Goal: Transaction & Acquisition: Purchase product/service

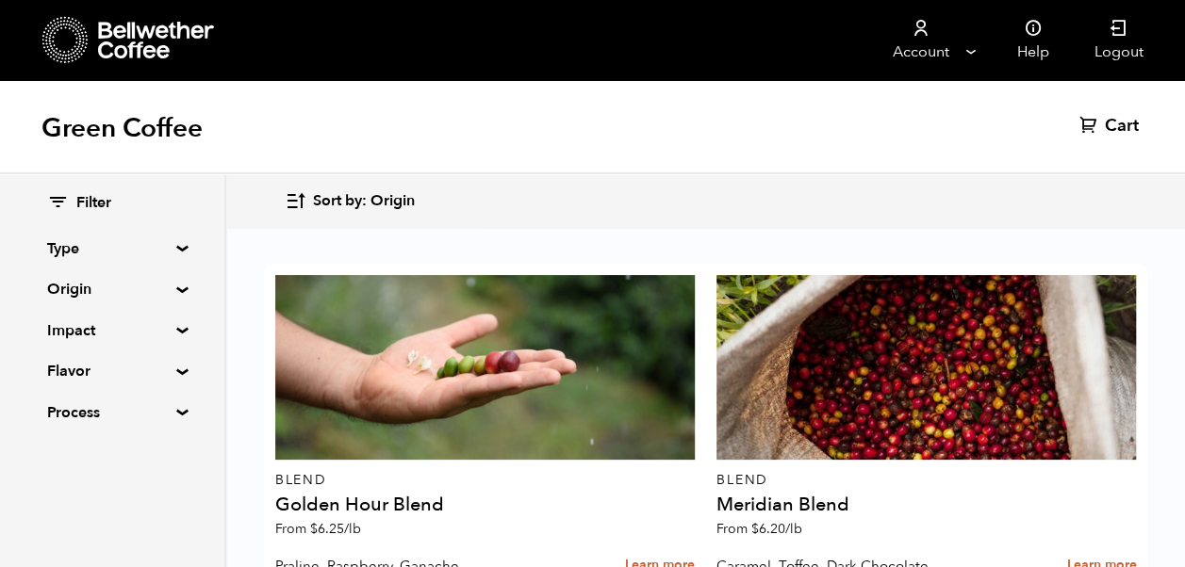
scroll to position [34, 0]
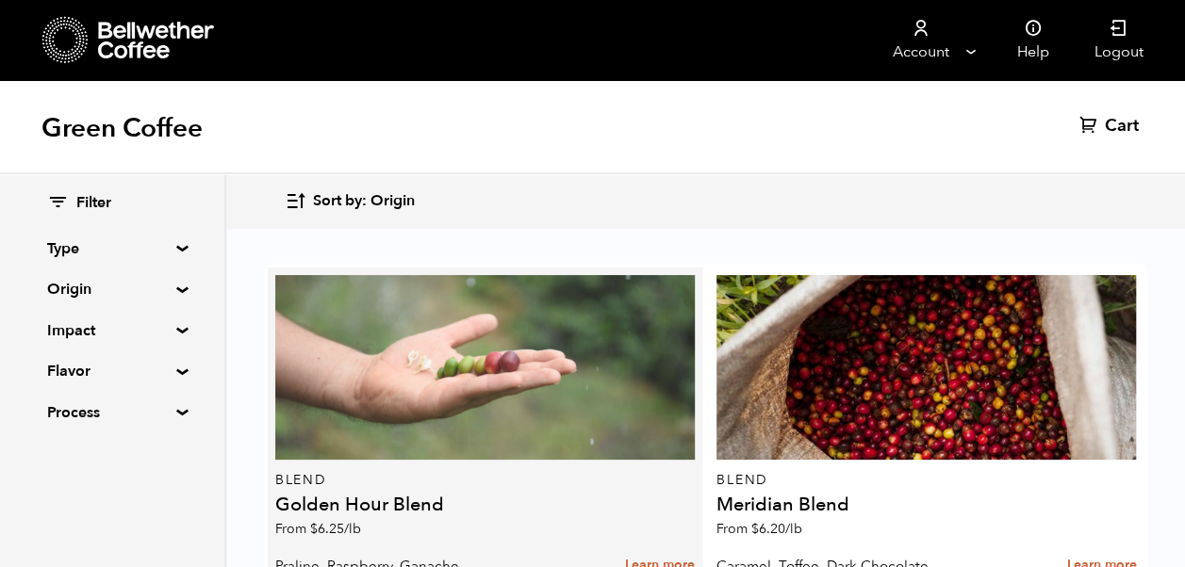
click at [422, 345] on div at bounding box center [484, 367] width 419 height 185
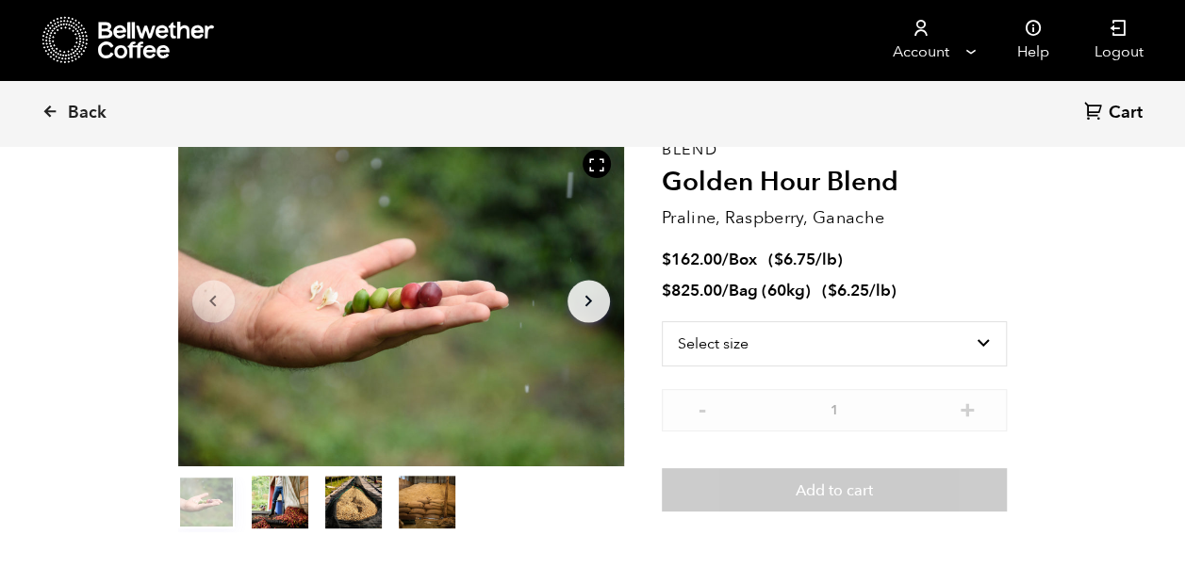
scroll to position [113, 0]
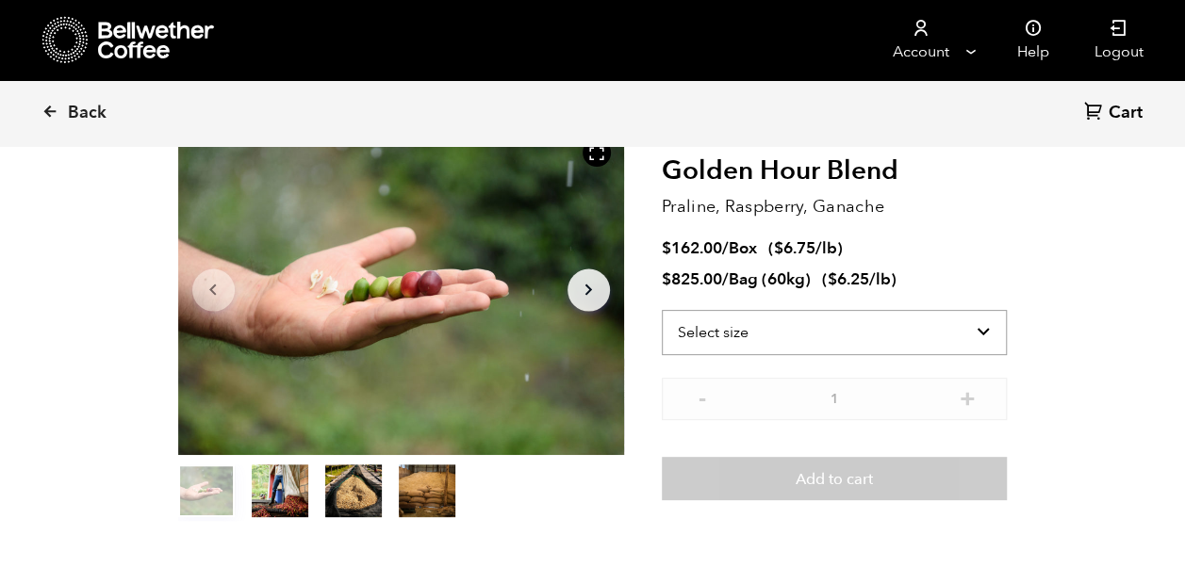
click at [975, 332] on select "Select size Bag (60kg) (132 lbs) Box (24 lbs)" at bounding box center [835, 332] width 346 height 45
select select "bag-3"
click at [662, 310] on select "Select size Bag (60kg) (132 lbs) Box (24 lbs)" at bounding box center [835, 332] width 346 height 45
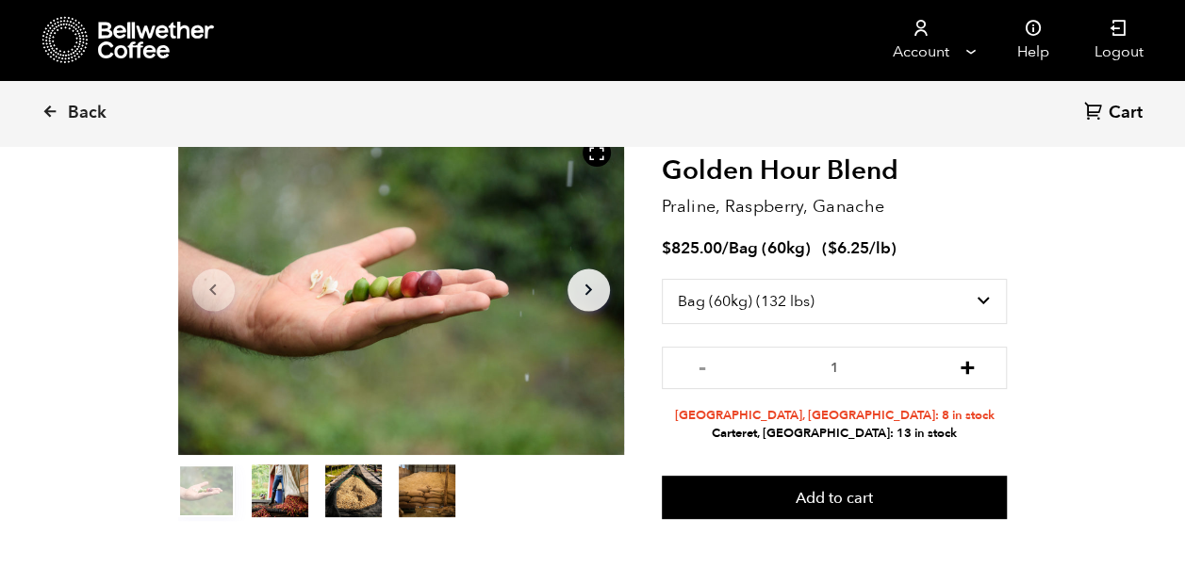
click at [968, 369] on button "+" at bounding box center [967, 365] width 24 height 19
click at [970, 369] on button "+" at bounding box center [967, 365] width 24 height 19
click at [965, 371] on button "+" at bounding box center [967, 365] width 24 height 19
click at [967, 375] on button "+" at bounding box center [967, 365] width 24 height 19
click at [974, 365] on button "+" at bounding box center [967, 365] width 24 height 19
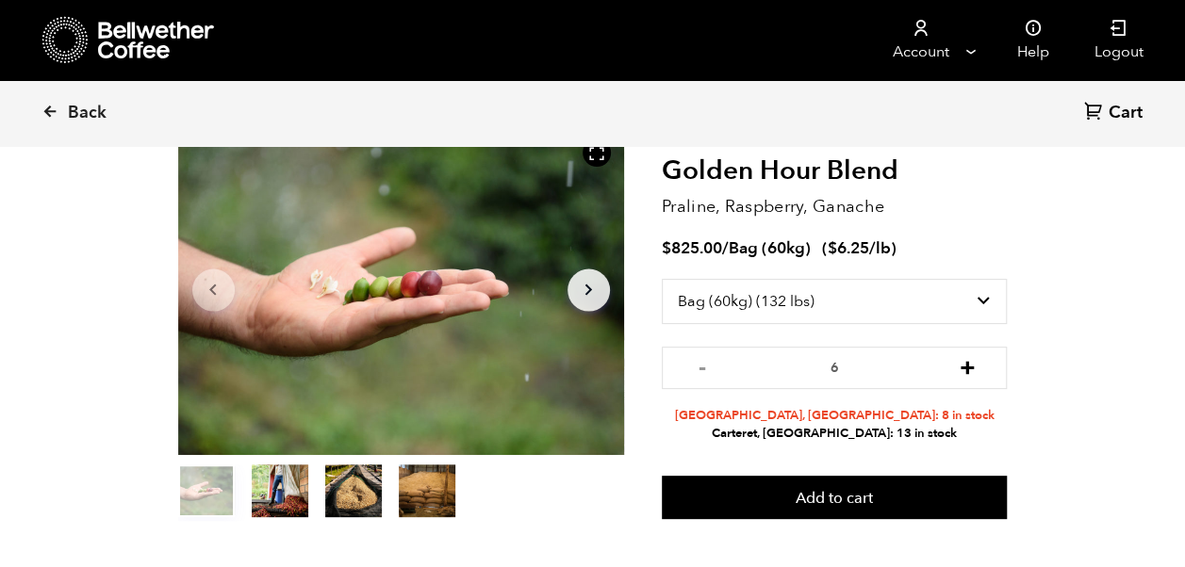
click at [975, 368] on button "+" at bounding box center [967, 365] width 24 height 19
click at [974, 368] on button "+" at bounding box center [967, 365] width 24 height 19
click at [976, 368] on button "+" at bounding box center [967, 365] width 24 height 19
click at [699, 371] on button "-" at bounding box center [702, 365] width 24 height 19
type input "8"
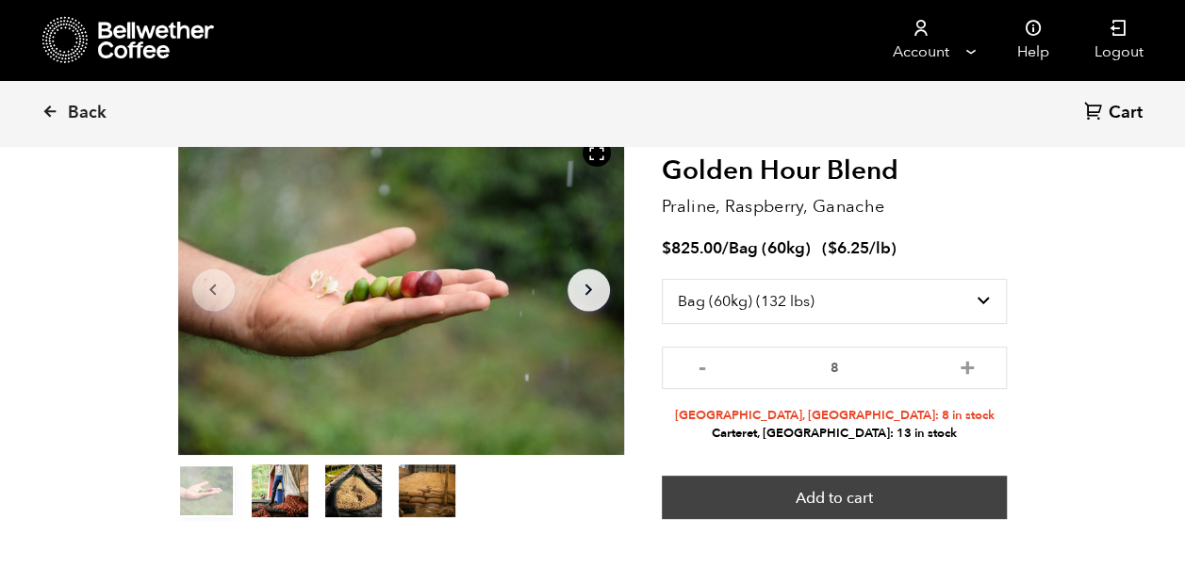
click at [893, 504] on button "Add to cart" at bounding box center [835, 497] width 346 height 43
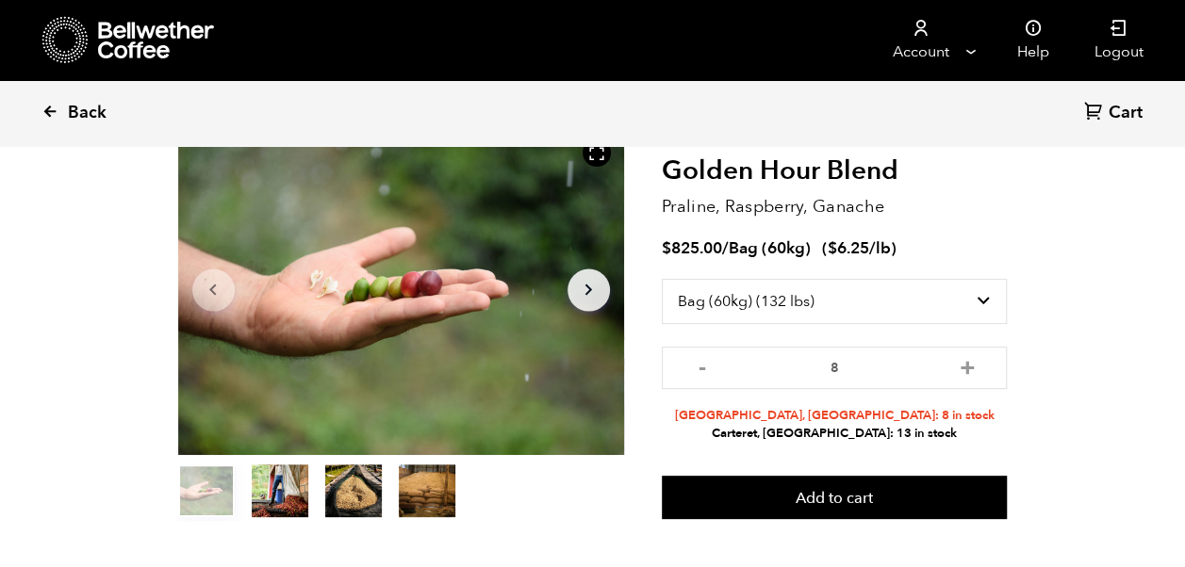
click at [49, 119] on icon at bounding box center [49, 111] width 17 height 17
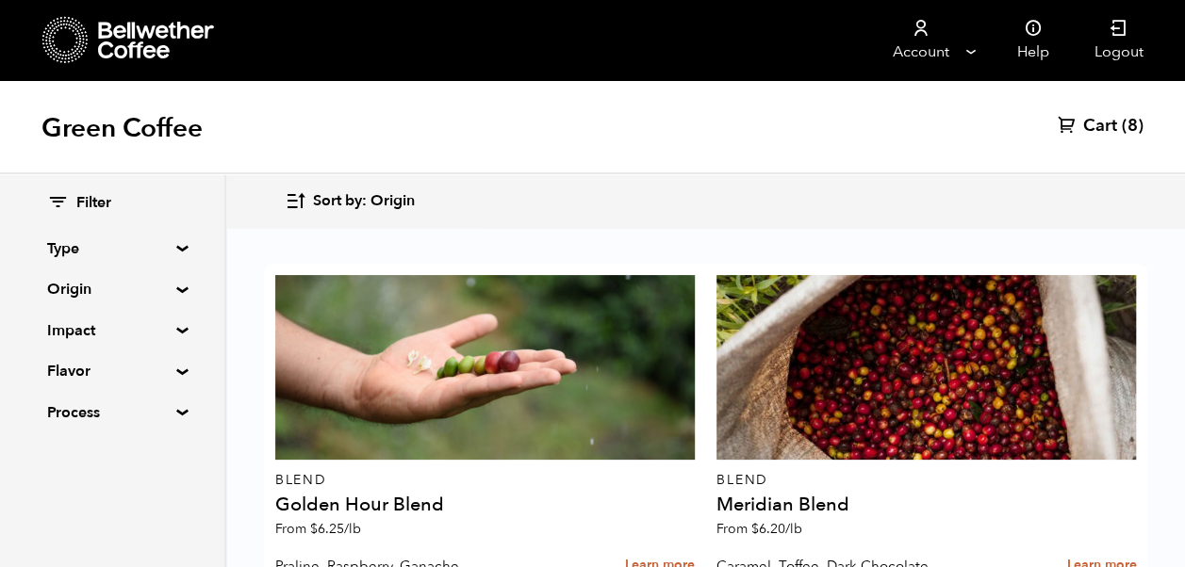
scroll to position [479, 0]
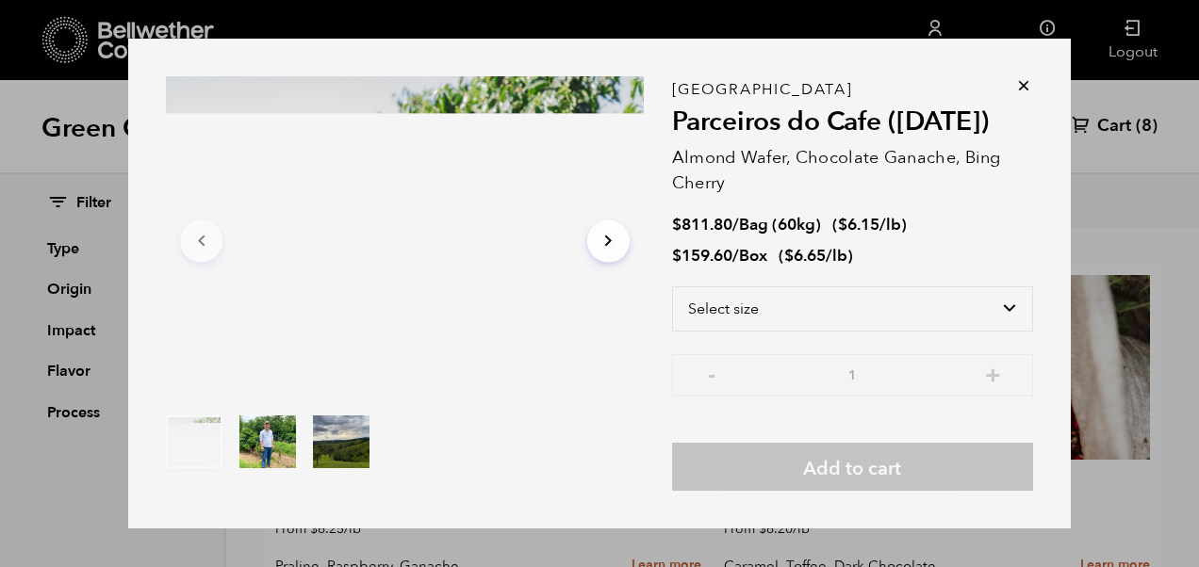
click at [1023, 82] on icon at bounding box center [1023, 85] width 19 height 19
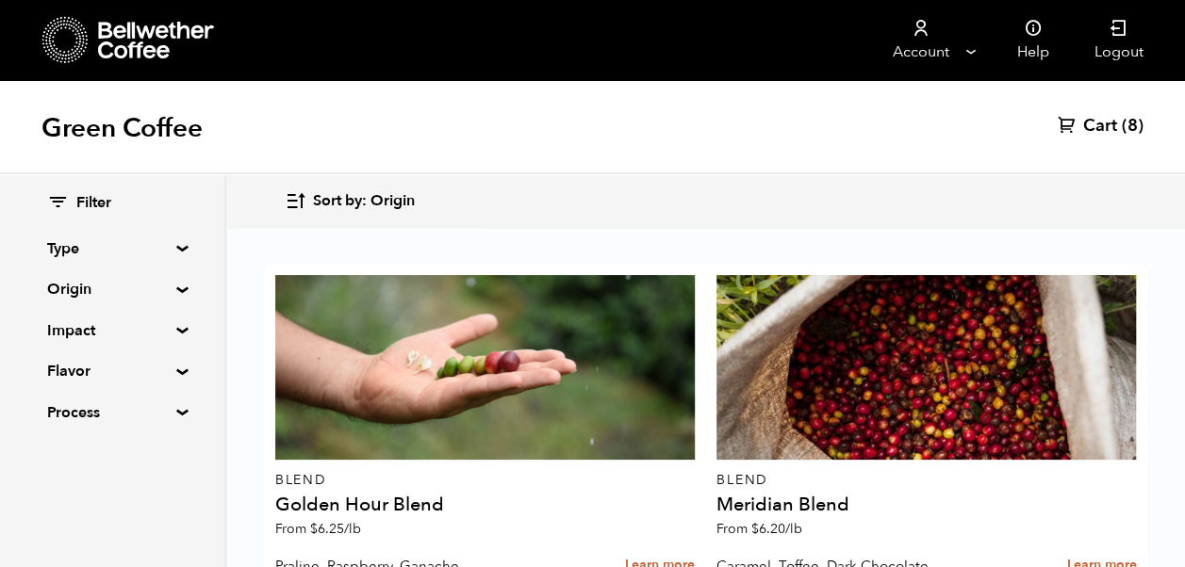
scroll to position [1285, 0]
click at [170, 290] on summary "Origin" at bounding box center [112, 289] width 130 height 23
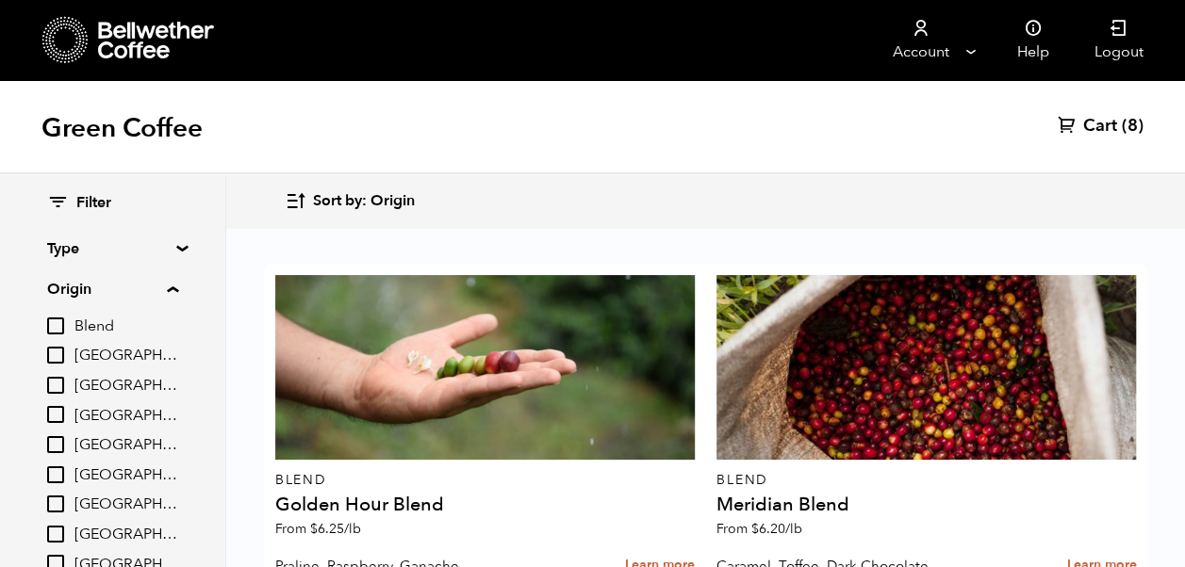
click at [64, 532] on input "[GEOGRAPHIC_DATA]" at bounding box center [55, 534] width 17 height 17
checkbox input "true"
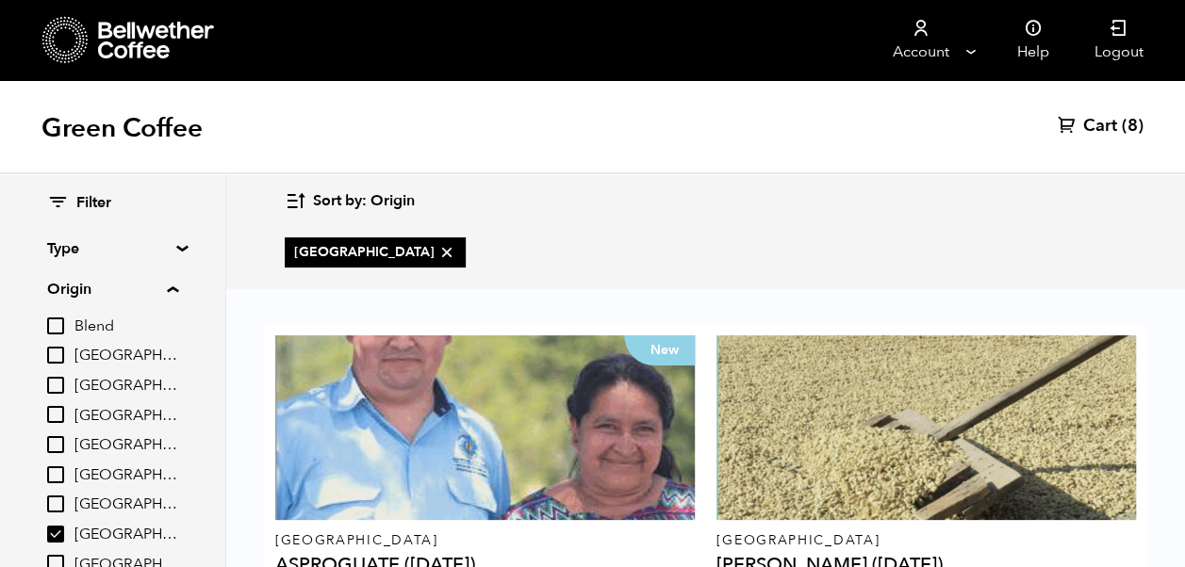
scroll to position [582, 0]
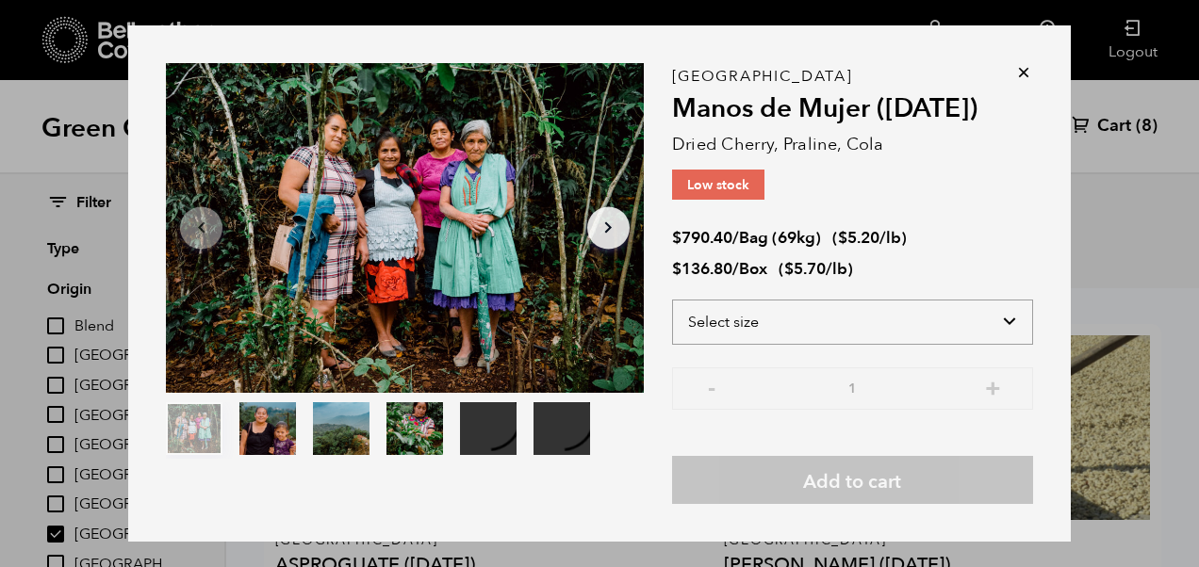
click at [1005, 326] on select "Select size Bag (69kg) (152 lbs) Box (24 lbs)" at bounding box center [852, 322] width 361 height 45
select select "bag-2"
click at [672, 300] on select "Select size Bag (69kg) (152 lbs) Box (24 lbs)" at bounding box center [852, 322] width 361 height 45
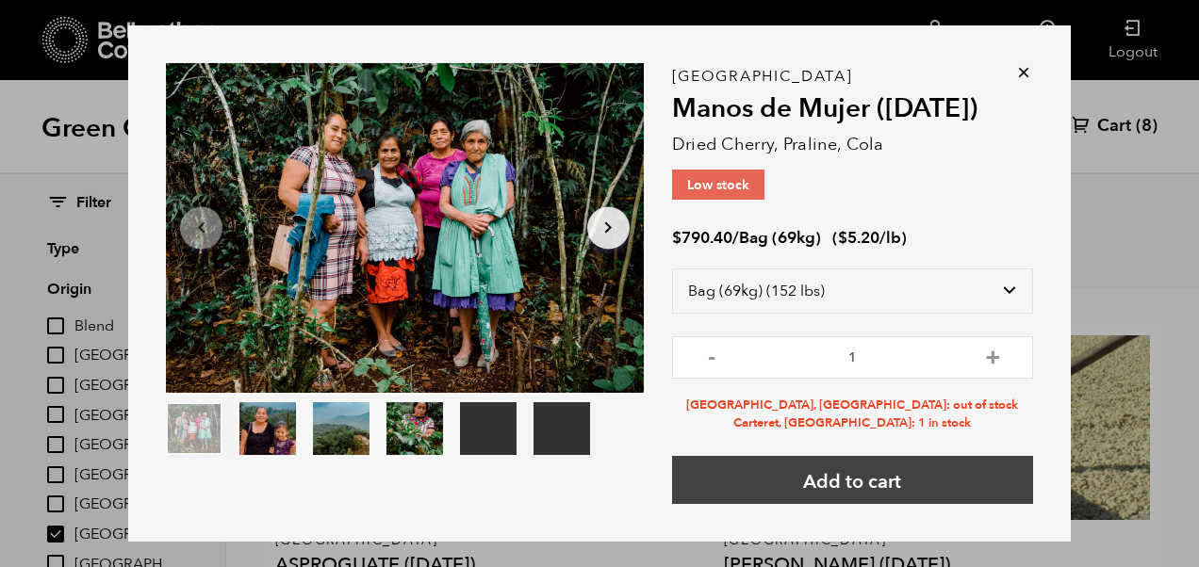
click at [944, 490] on button "Add to cart" at bounding box center [852, 480] width 361 height 48
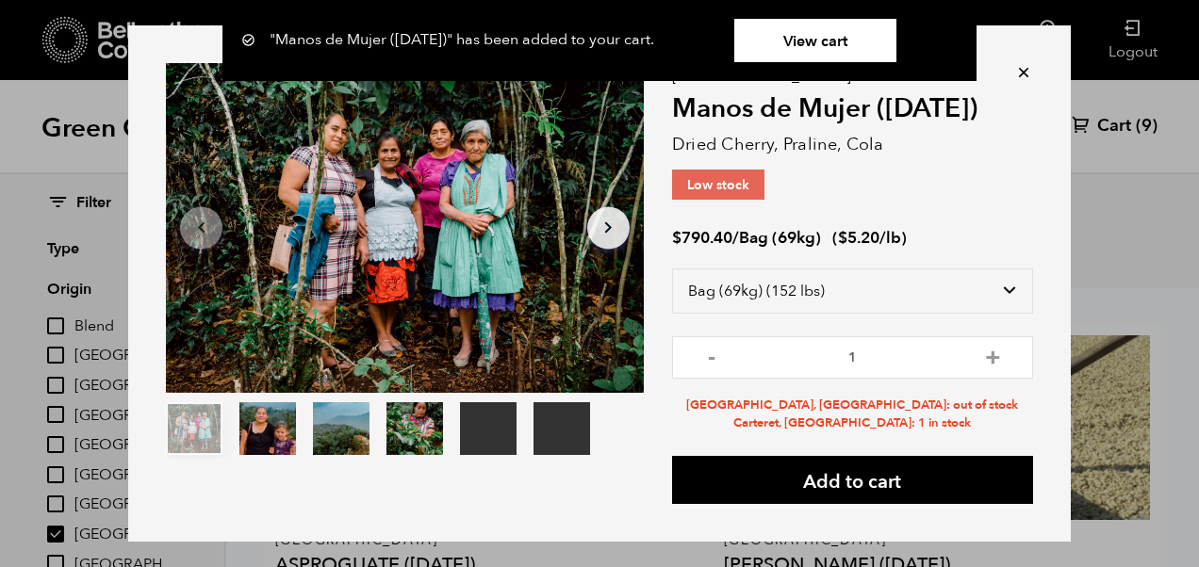
click at [1017, 66] on div ""Manos de Mujer (SEP 24)" has been added to your cart. View cart {"cart_content…" at bounding box center [599, 40] width 1199 height 81
click at [1017, 75] on div ""Manos de Mujer (SEP 24)" has been added to your cart. View cart {"cart_content…" at bounding box center [599, 40] width 1199 height 81
click at [1016, 73] on div ""Manos de Mujer (SEP 24)" has been added to your cart. View cart {"cart_content…" at bounding box center [599, 40] width 1199 height 81
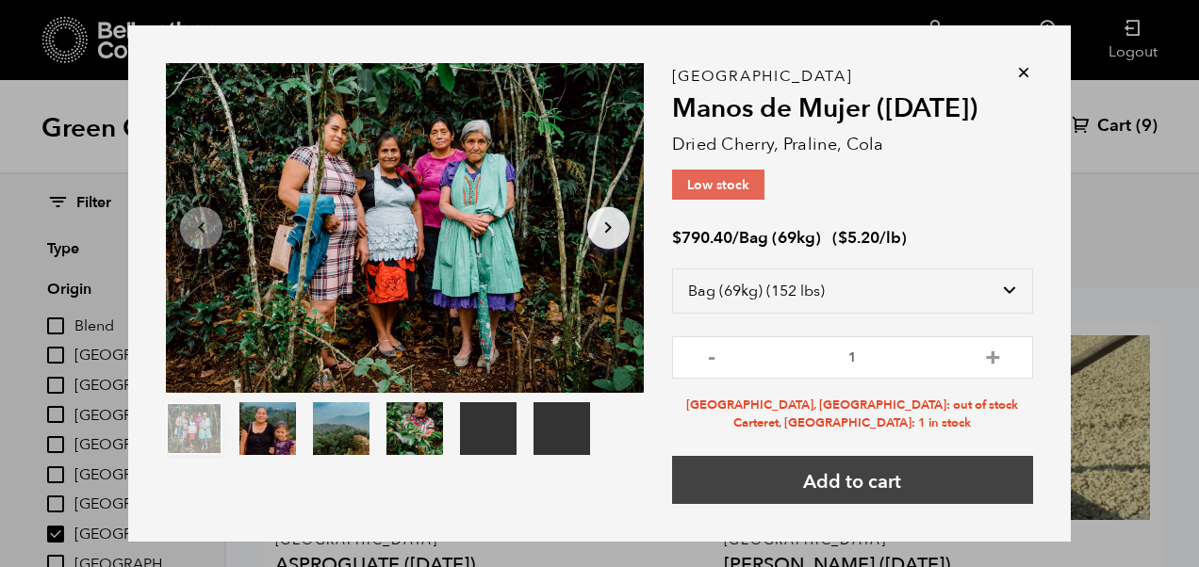
click at [857, 485] on button "Add to cart" at bounding box center [852, 480] width 361 height 48
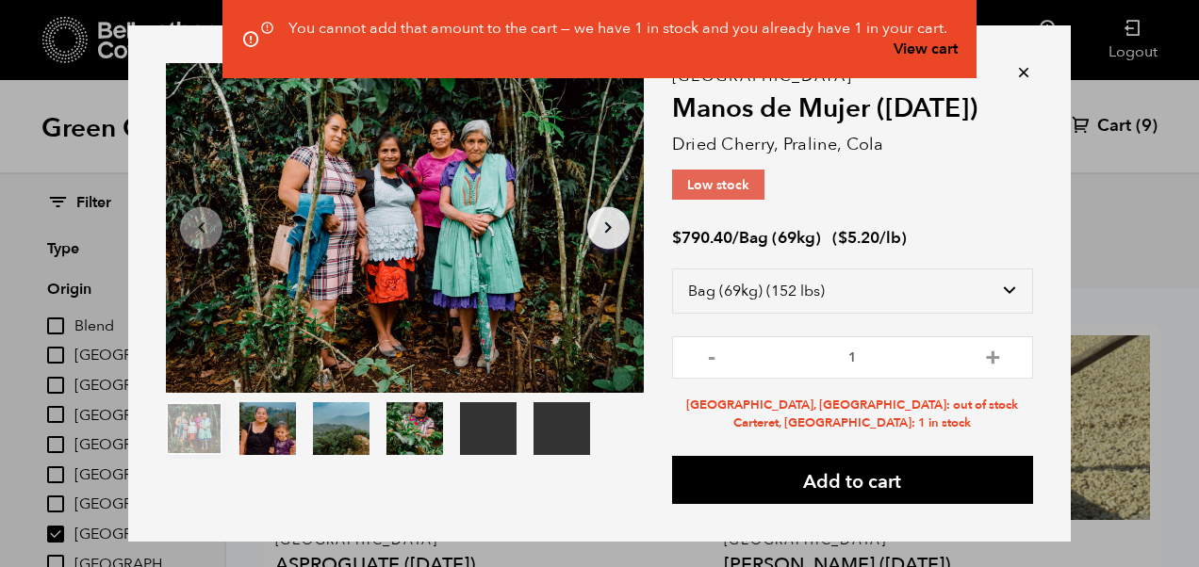
click at [1015, 76] on div "You cannot add that amount to the cart — we have 1 in stock and you already hav…" at bounding box center [599, 39] width 1199 height 78
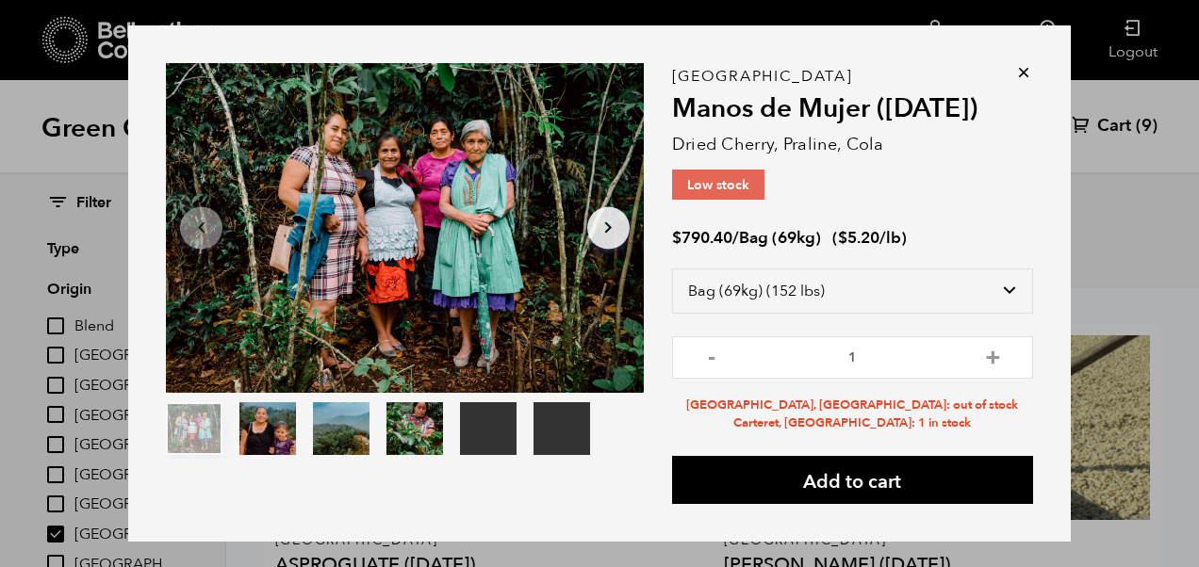
click at [1014, 75] on icon at bounding box center [1023, 72] width 19 height 19
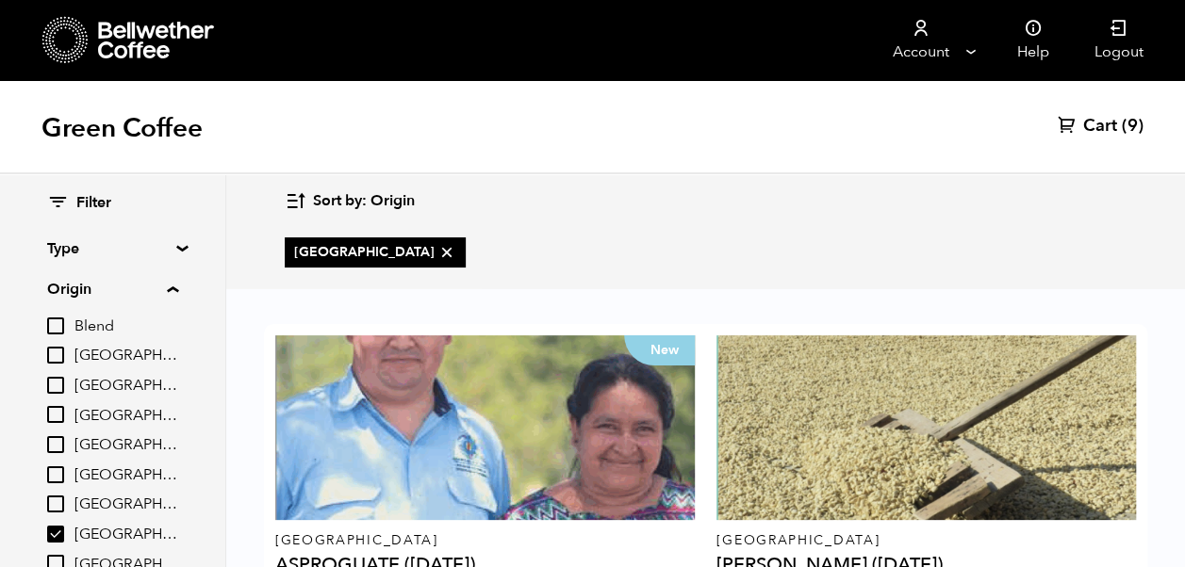
scroll to position [97, 0]
click at [1046, 366] on div at bounding box center [925, 427] width 419 height 185
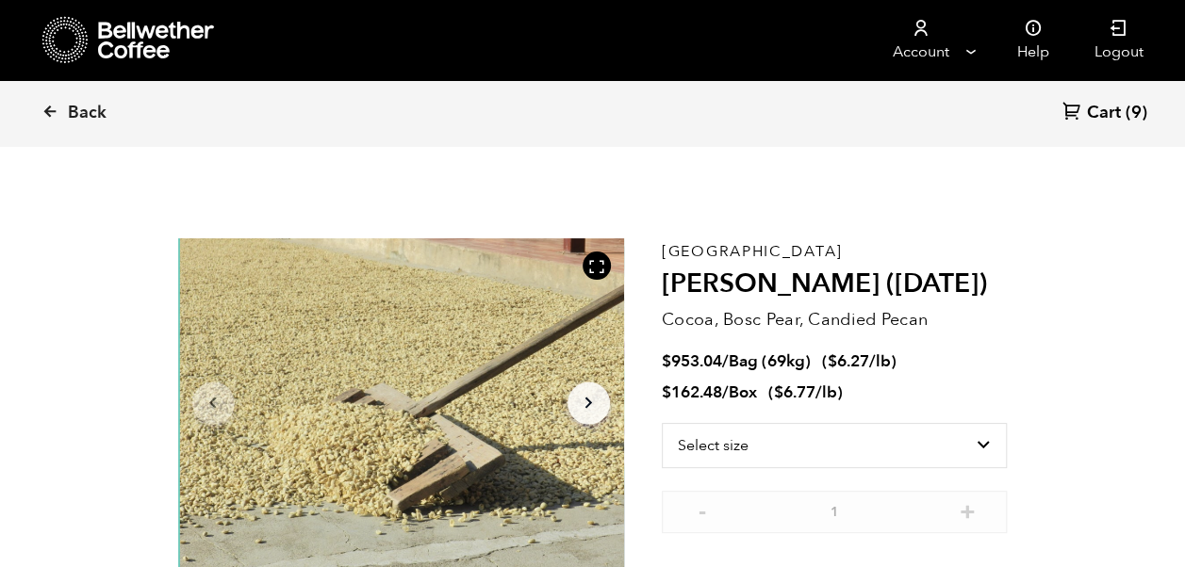
scroll to position [820, 807]
click at [975, 452] on select "Select size Bag (69kg) (152 lbs) Box (24 lbs)" at bounding box center [835, 445] width 346 height 45
select select "bag-2"
click at [662, 423] on select "Select size Bag (69kg) (152 lbs) Box (24 lbs)" at bounding box center [835, 445] width 346 height 45
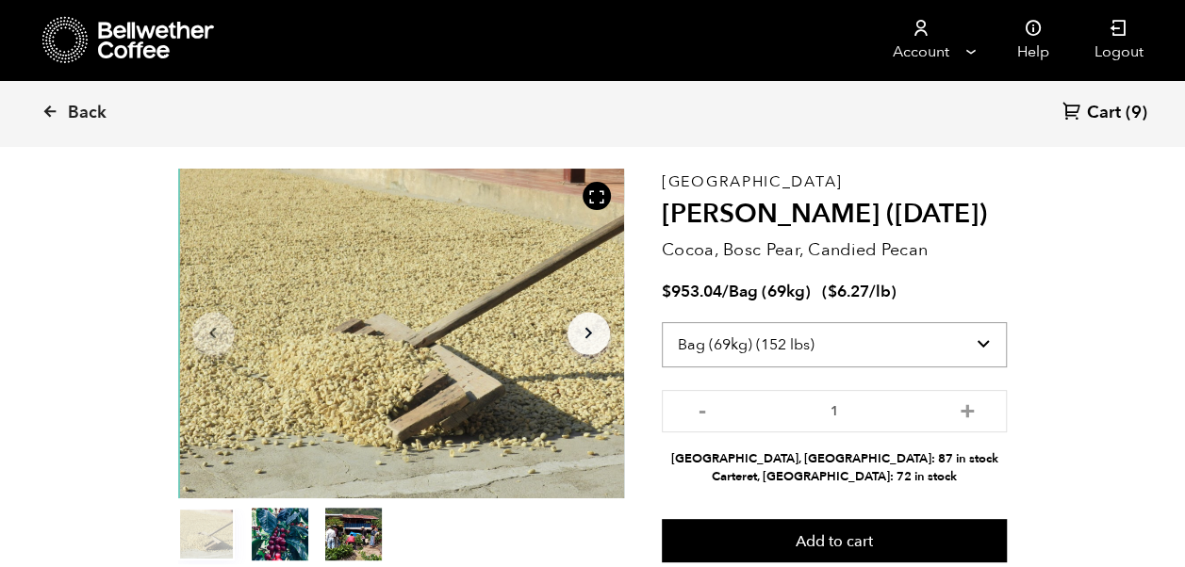
scroll to position [66, 0]
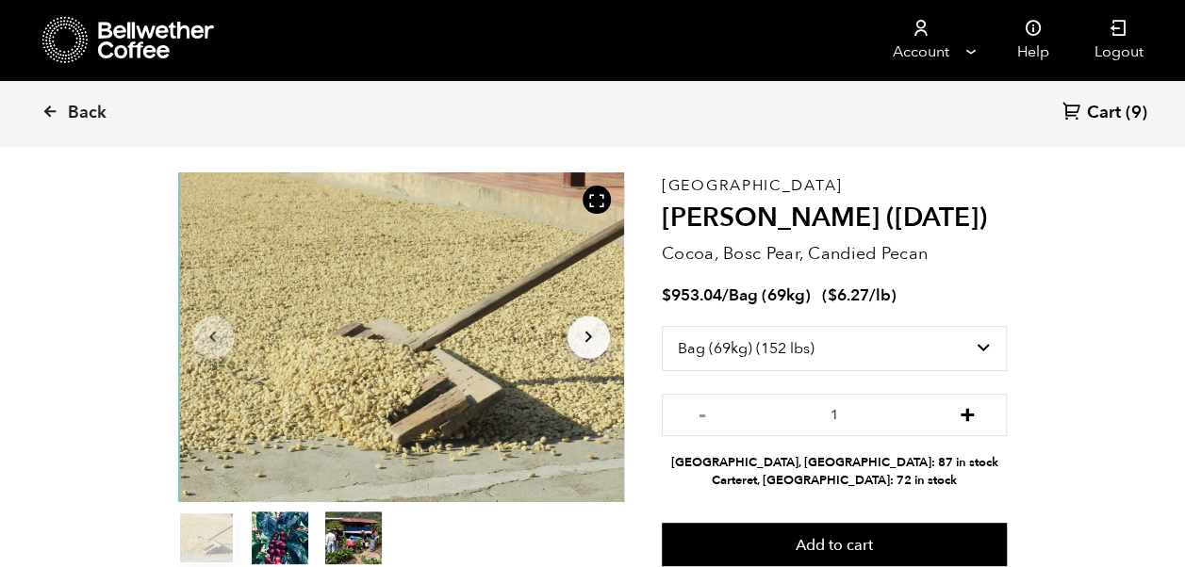
click at [967, 418] on button "+" at bounding box center [967, 412] width 24 height 19
click at [965, 417] on button "+" at bounding box center [967, 412] width 24 height 19
click at [963, 413] on button "+" at bounding box center [967, 412] width 24 height 19
type input "4"
click at [929, 545] on button "Add to cart" at bounding box center [835, 544] width 346 height 43
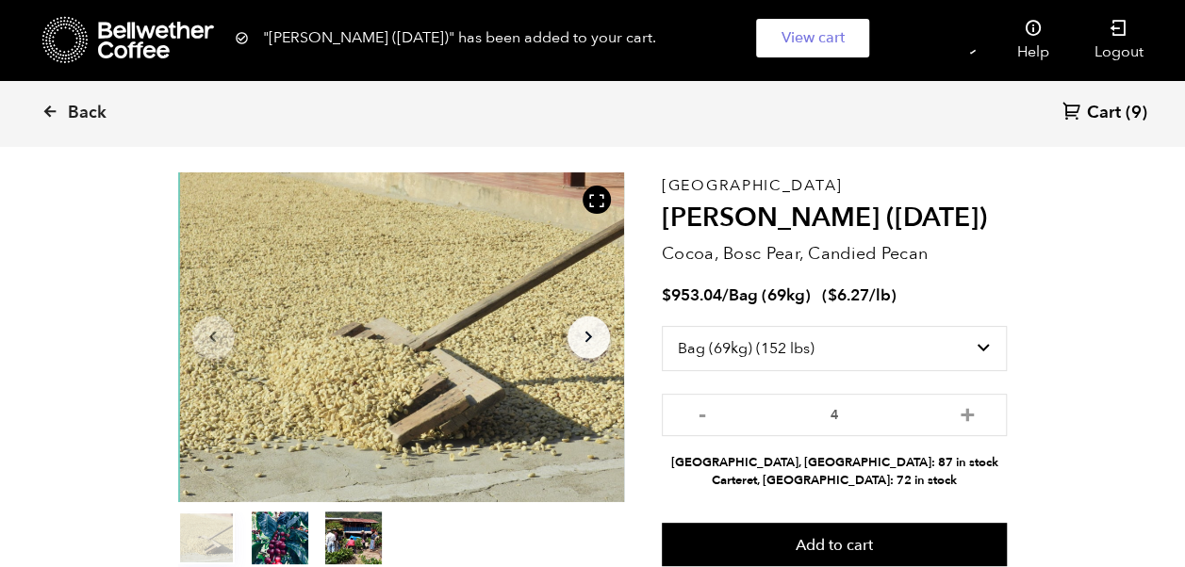
click at [1121, 124] on link "Cart (9)" at bounding box center [1104, 113] width 85 height 25
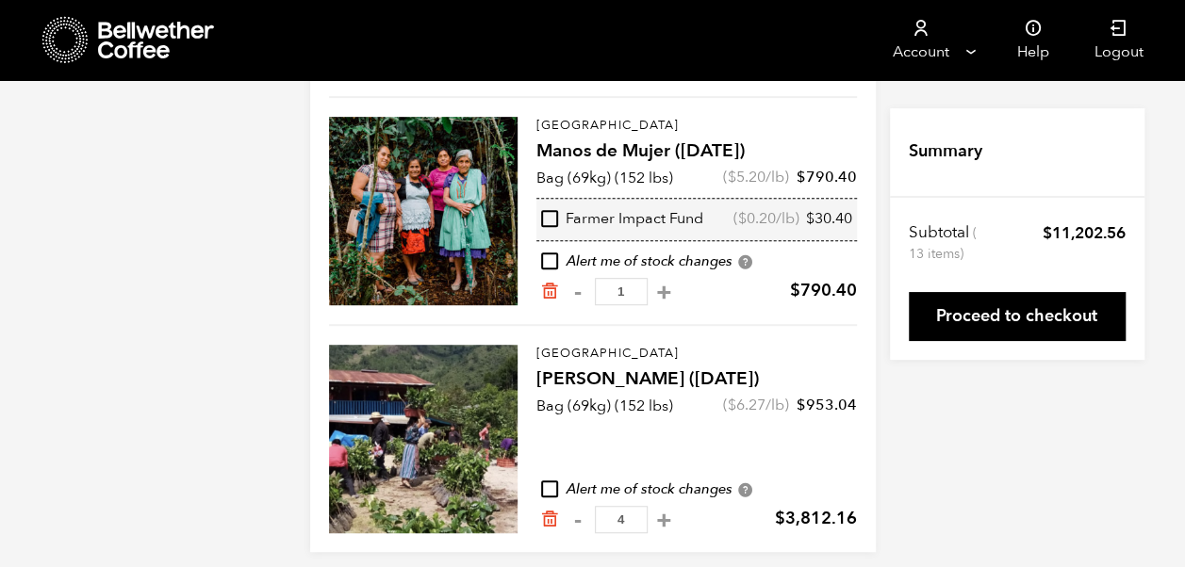
scroll to position [411, 0]
click at [554, 256] on input "checkbox" at bounding box center [549, 260] width 17 height 17
checkbox input "true"
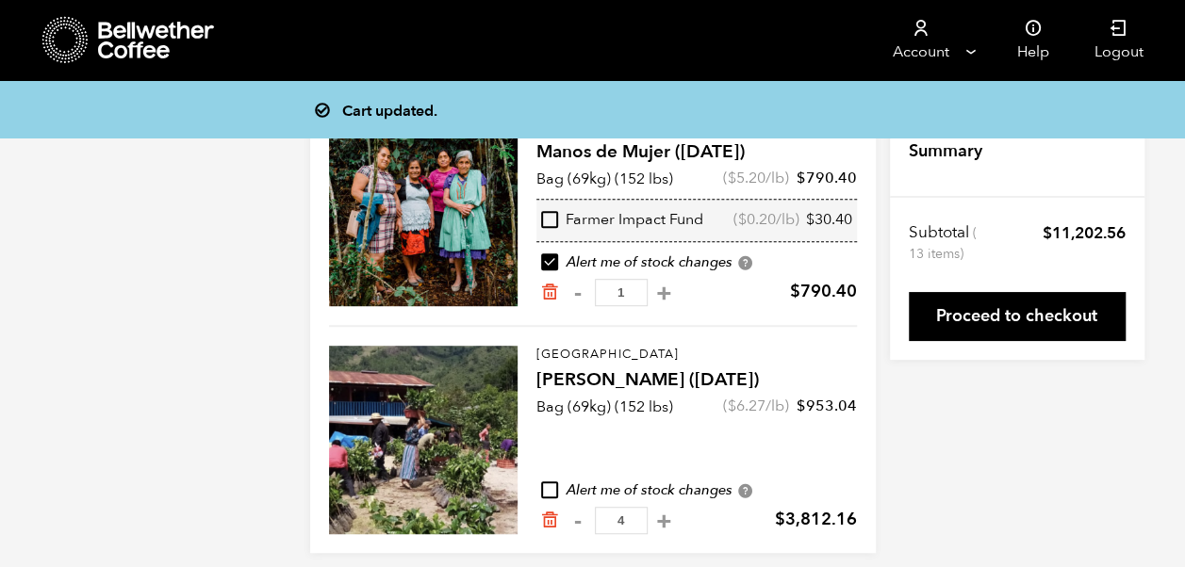
click at [543, 490] on input "checkbox" at bounding box center [549, 490] width 17 height 17
checkbox input "true"
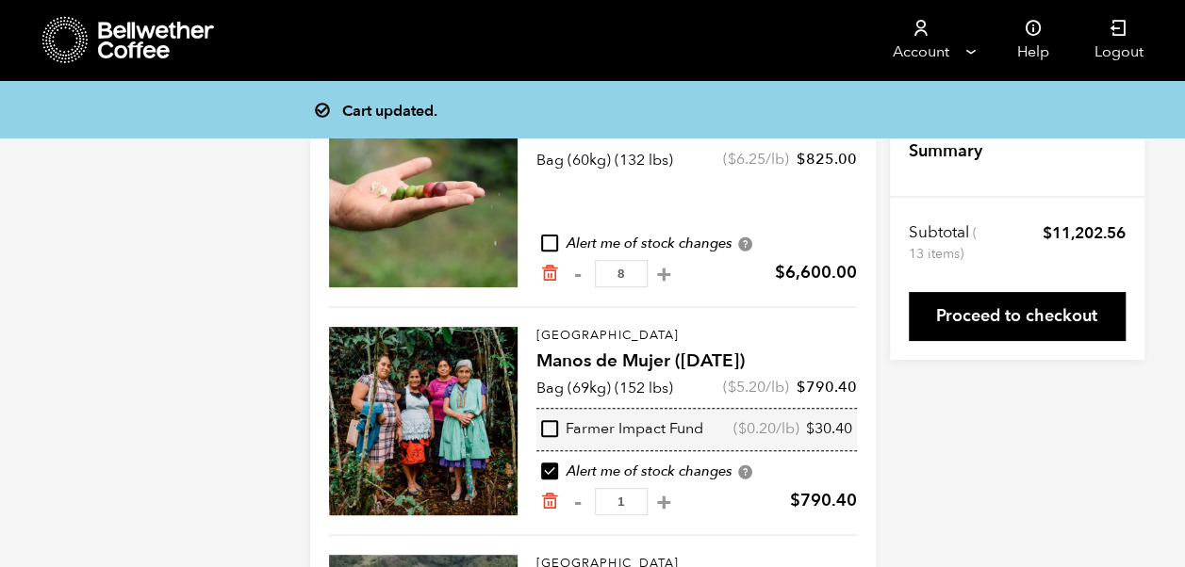
scroll to position [188, 0]
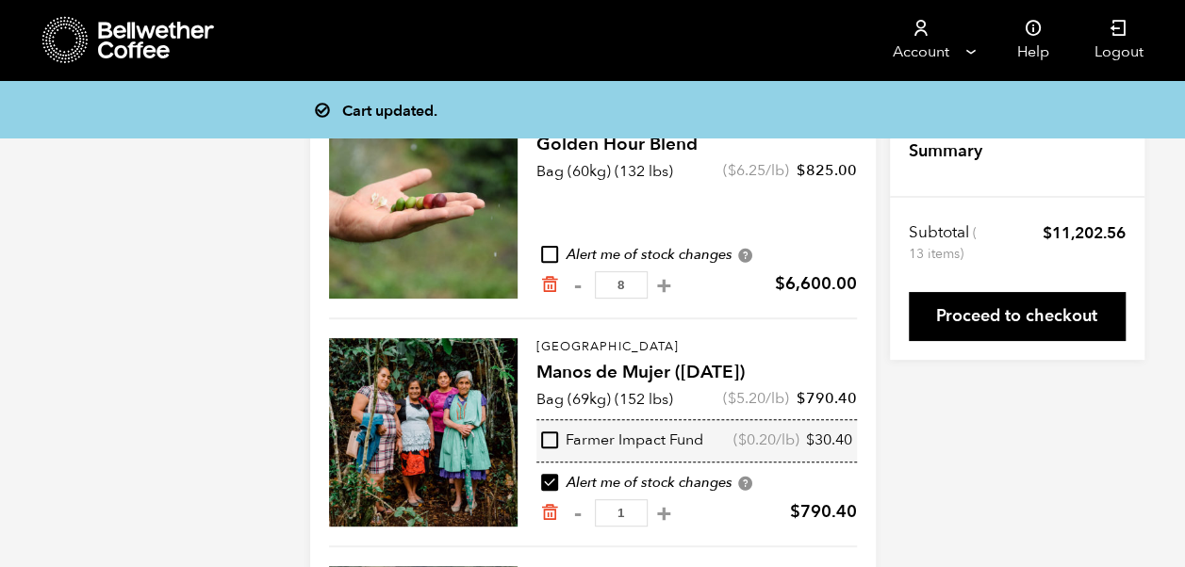
click at [554, 253] on input "checkbox" at bounding box center [549, 254] width 17 height 17
checkbox input "true"
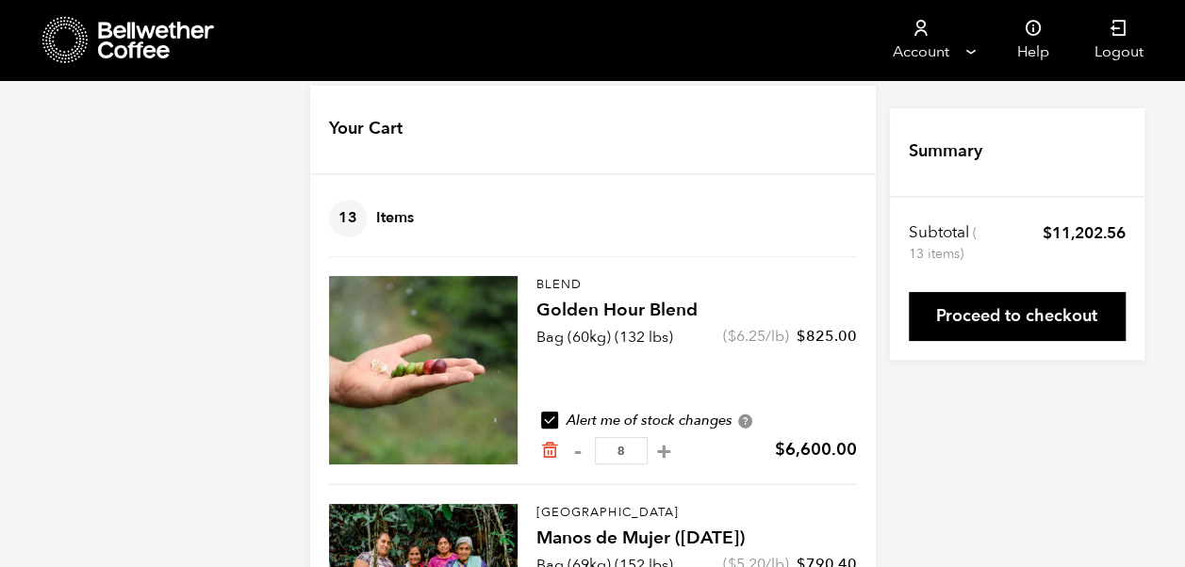
scroll to position [0, 0]
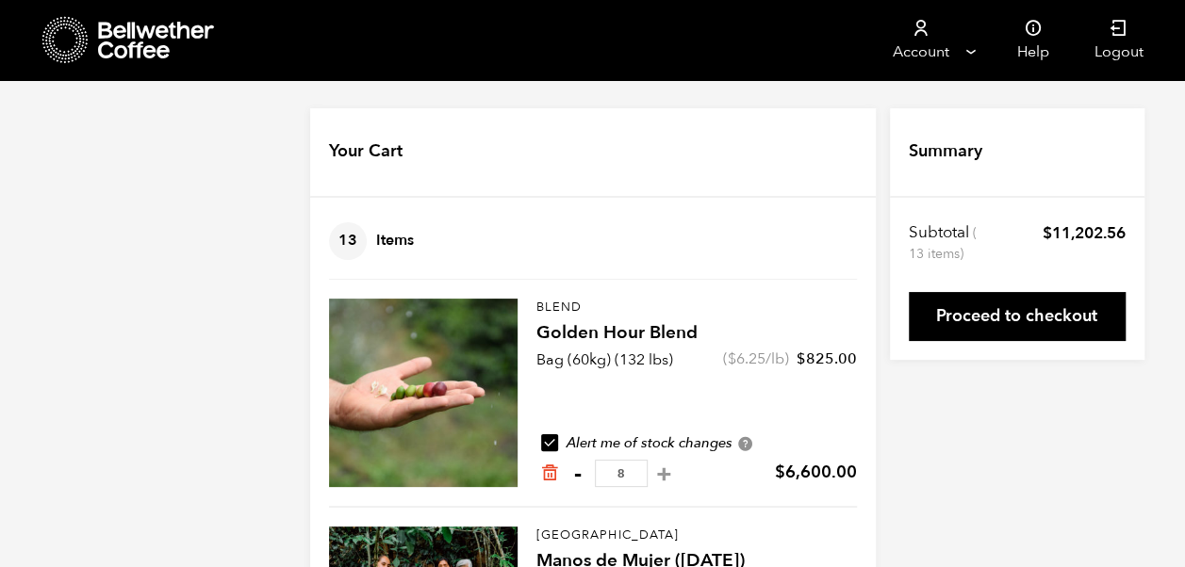
click at [575, 479] on button "-" at bounding box center [578, 474] width 24 height 19
type input "7"
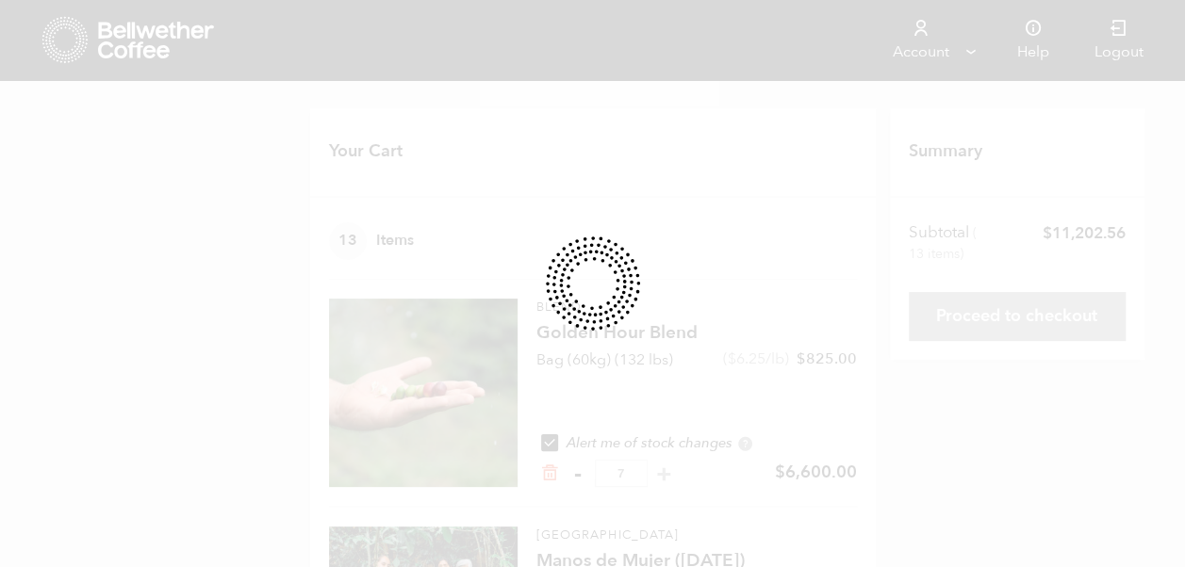
click at [573, 471] on div at bounding box center [592, 283] width 1185 height 567
click at [577, 482] on div at bounding box center [592, 283] width 1185 height 567
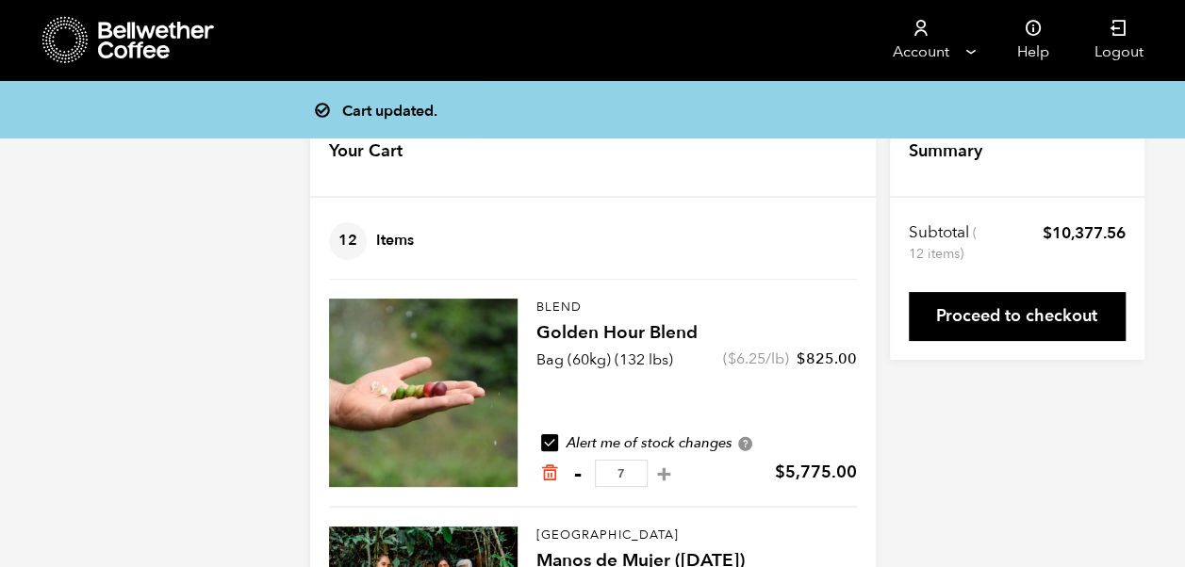
click at [577, 475] on button "-" at bounding box center [578, 474] width 24 height 19
type input "6"
click at [577, 470] on button "-" at bounding box center [578, 474] width 24 height 19
type input "5"
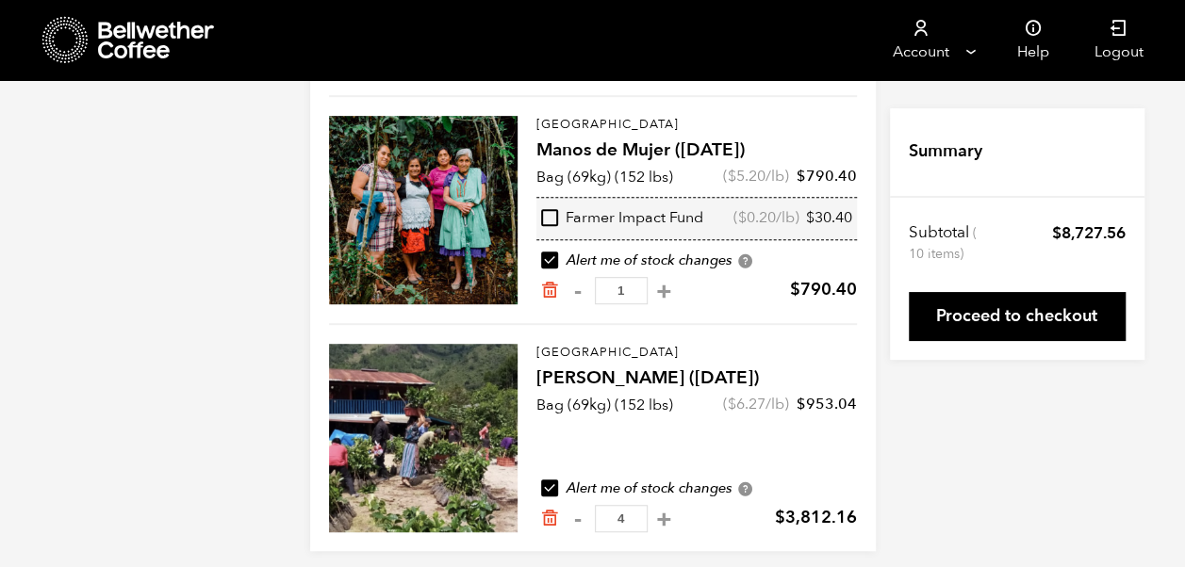
scroll to position [424, 0]
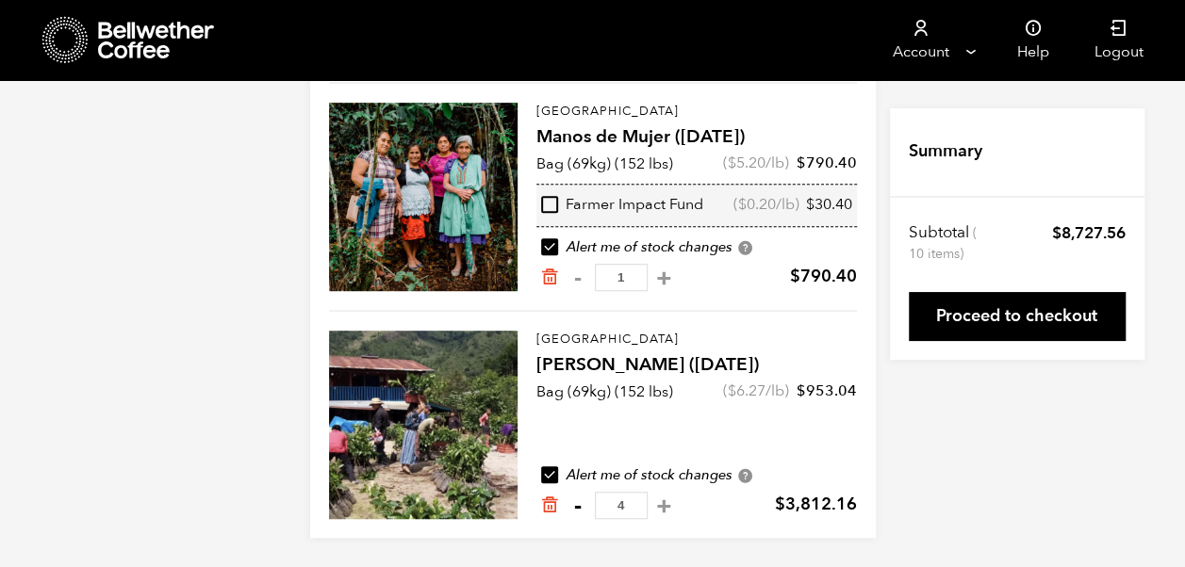
click at [575, 508] on button "-" at bounding box center [578, 506] width 24 height 19
type input "3"
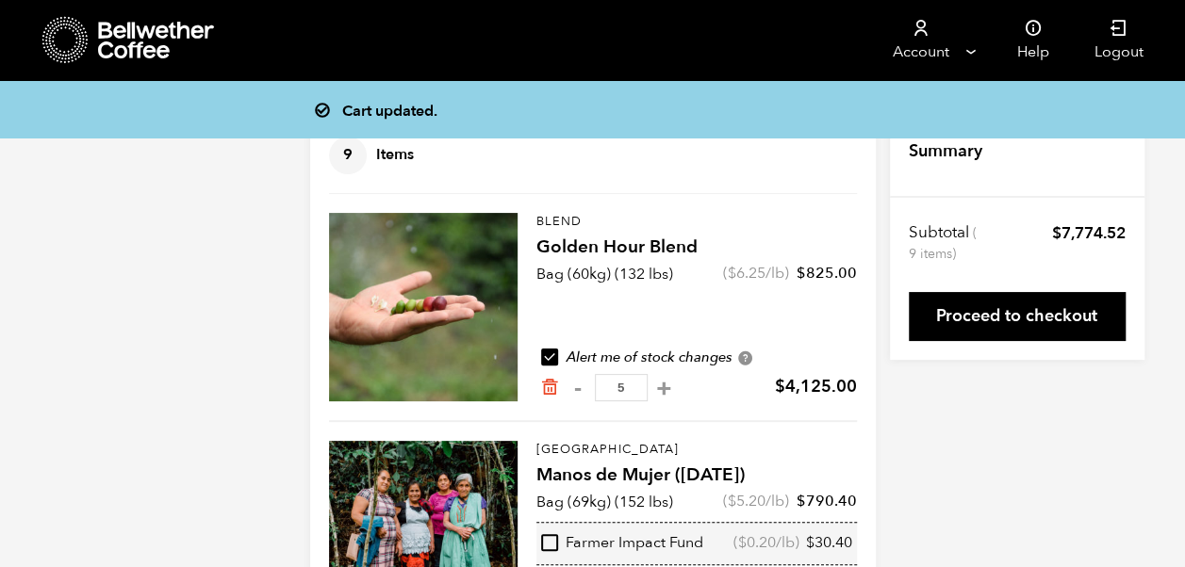
scroll to position [83, 0]
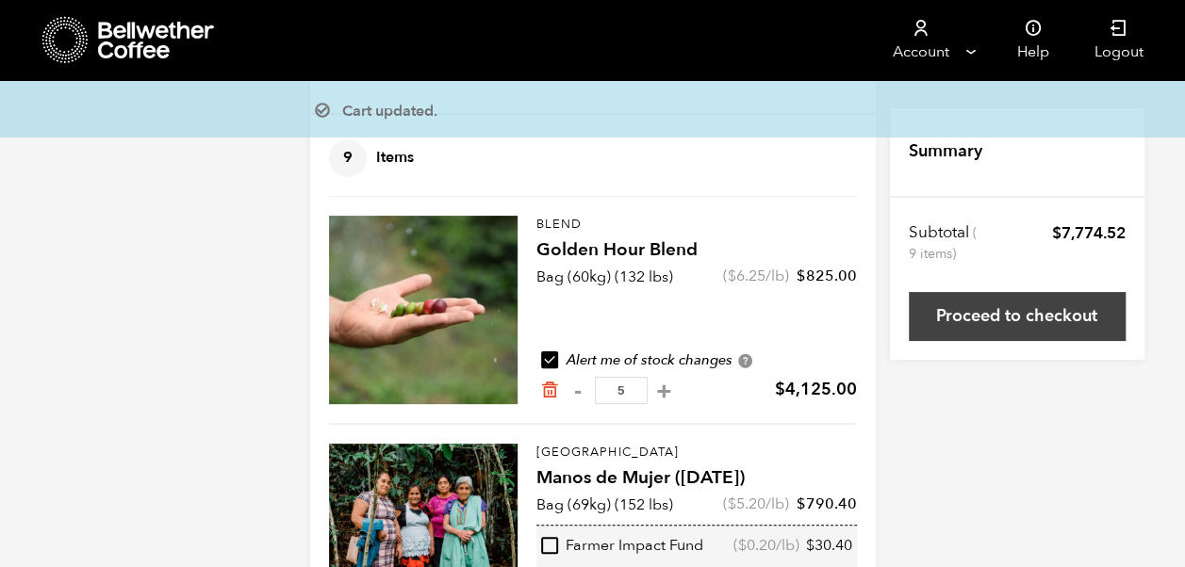
click at [1070, 320] on link "Proceed to checkout" at bounding box center [1016, 316] width 217 height 49
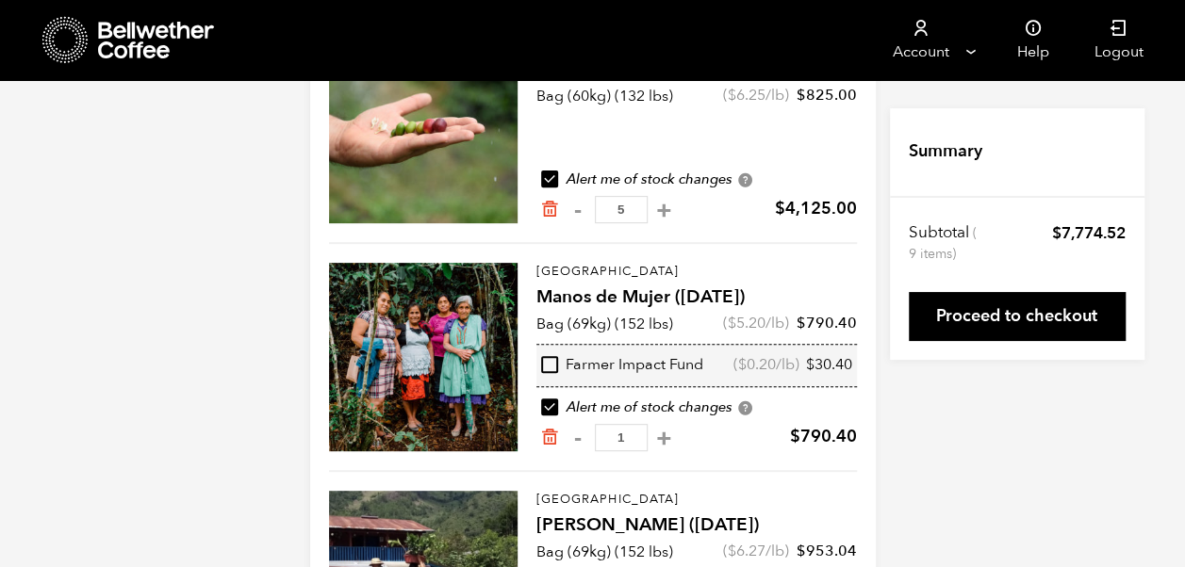
scroll to position [268, 0]
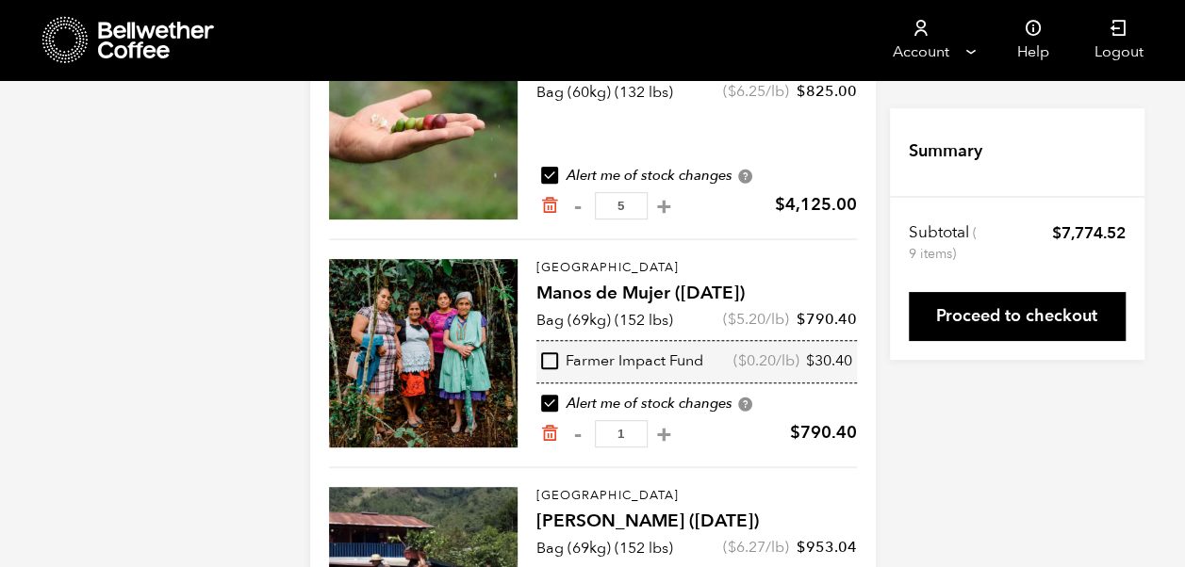
click at [454, 324] on div at bounding box center [423, 353] width 188 height 188
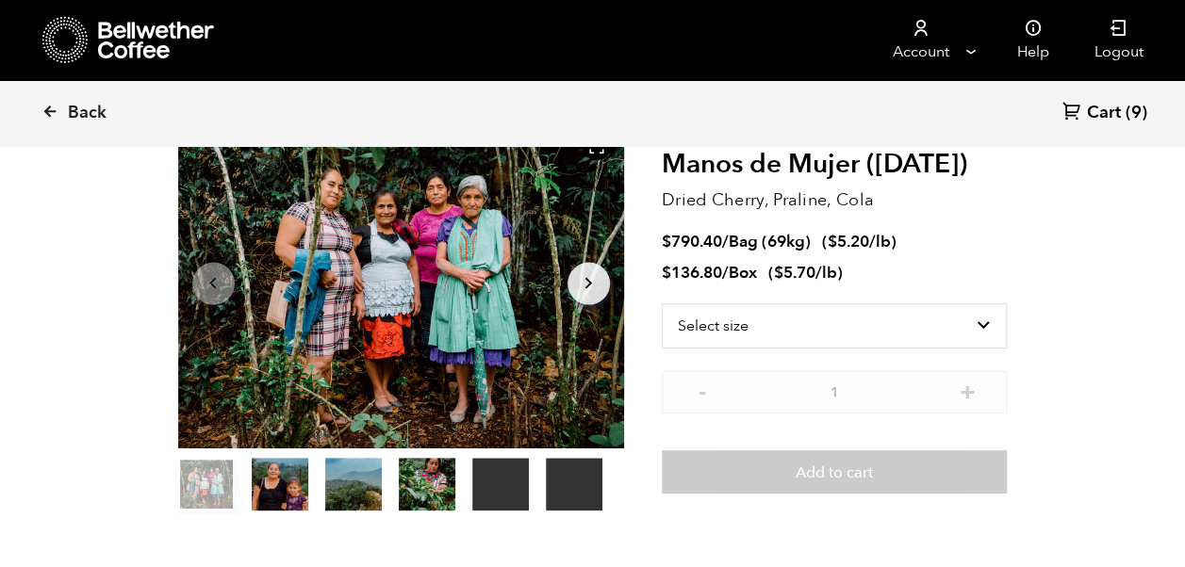
scroll to position [117, 0]
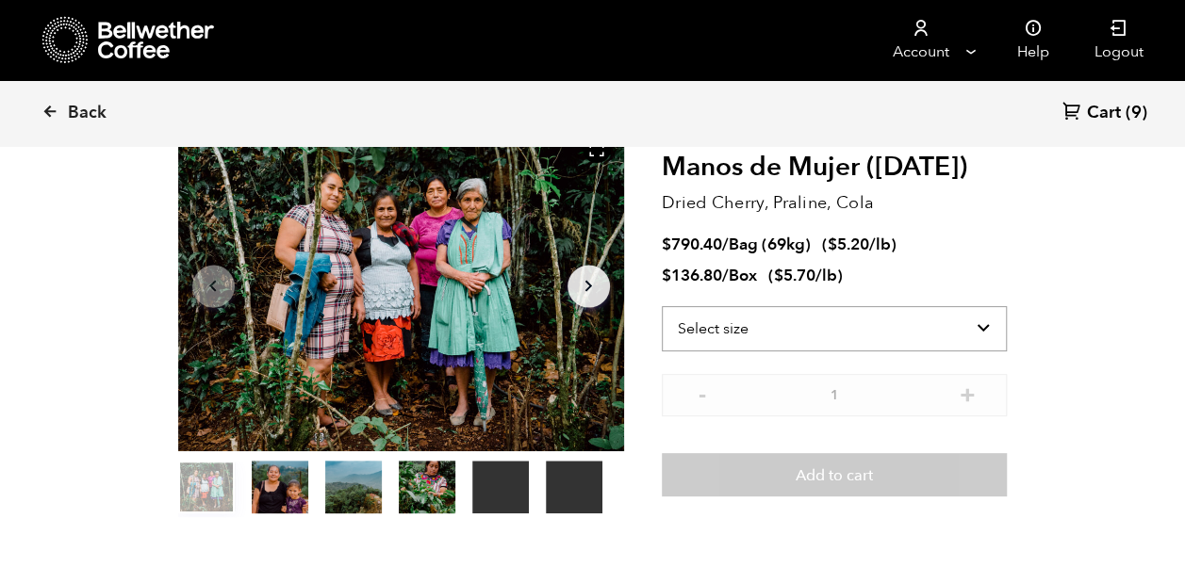
click at [987, 323] on select "Select size Bag (69kg) (152 lbs) Box (24 lbs)" at bounding box center [835, 328] width 346 height 45
select select "bag-2"
click at [662, 306] on select "Select size Bag (69kg) (152 lbs) Box (24 lbs)" at bounding box center [835, 328] width 346 height 45
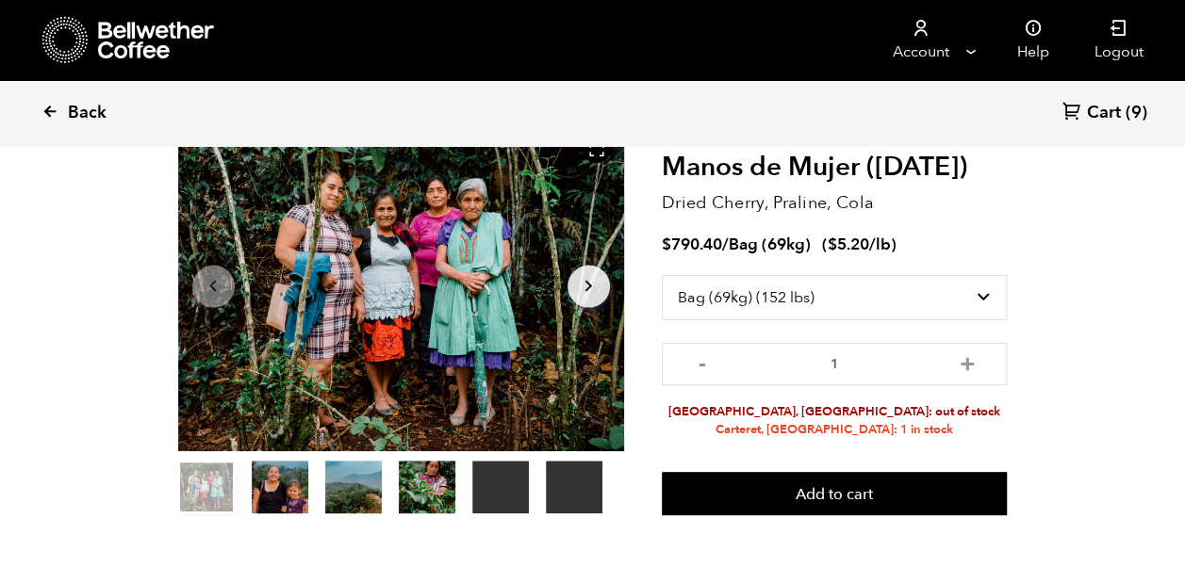
click at [79, 113] on span "Back" at bounding box center [87, 113] width 39 height 23
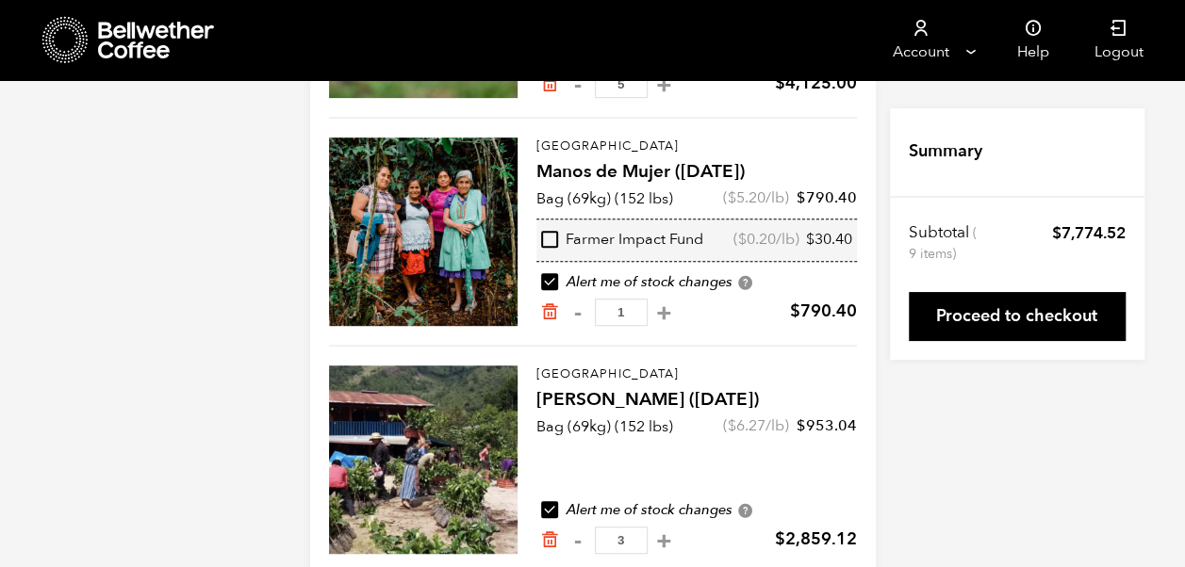
scroll to position [424, 0]
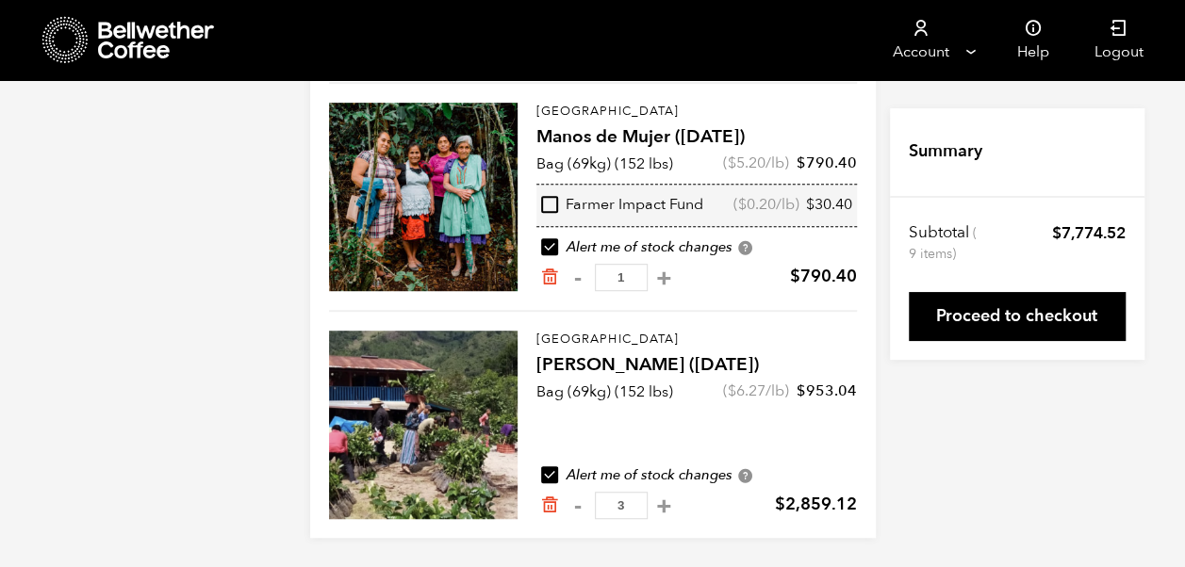
click at [661, 367] on h4 "[PERSON_NAME] ([DATE])" at bounding box center [696, 365] width 320 height 26
click at [577, 353] on h4 "[PERSON_NAME] ([DATE])" at bounding box center [696, 365] width 320 height 26
click at [676, 505] on button "+" at bounding box center [664, 506] width 24 height 19
type input "4"
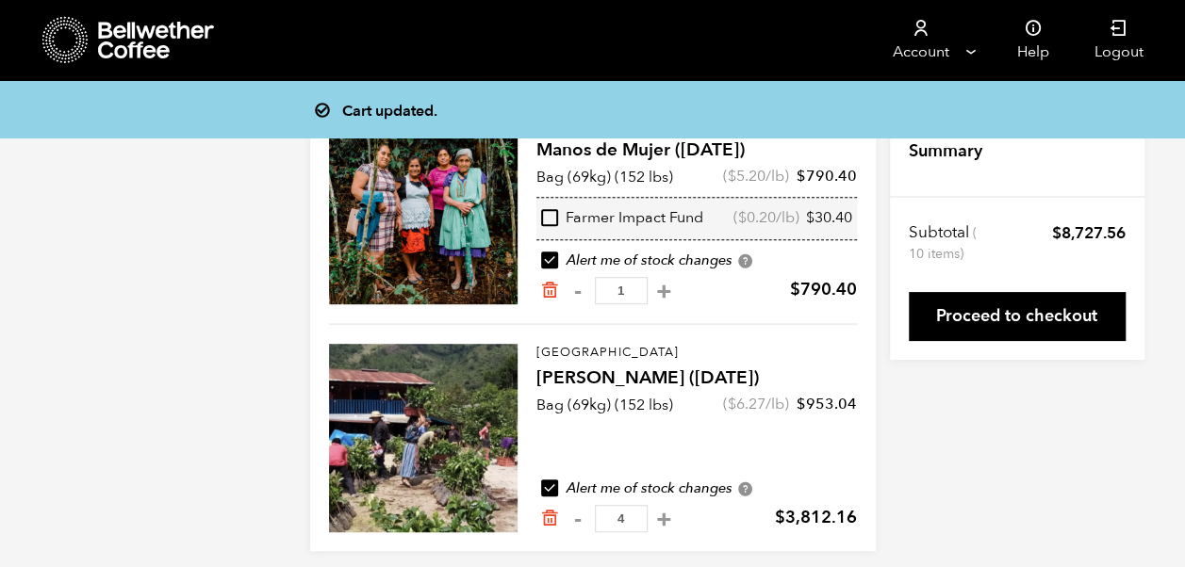
scroll to position [411, 0]
click at [462, 384] on div at bounding box center [423, 438] width 188 height 188
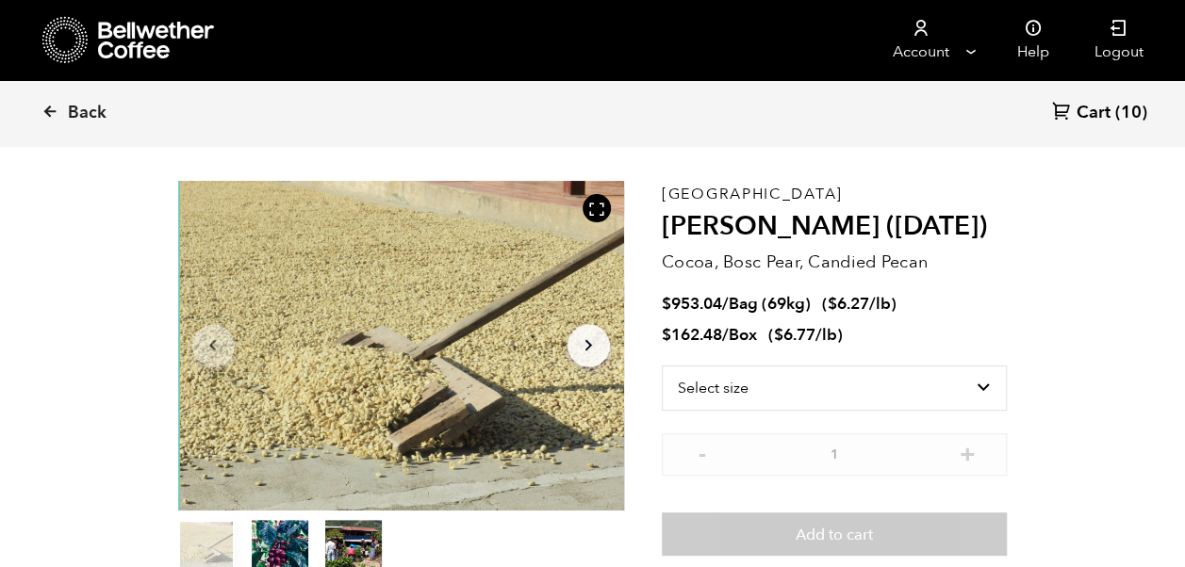
scroll to position [128, 0]
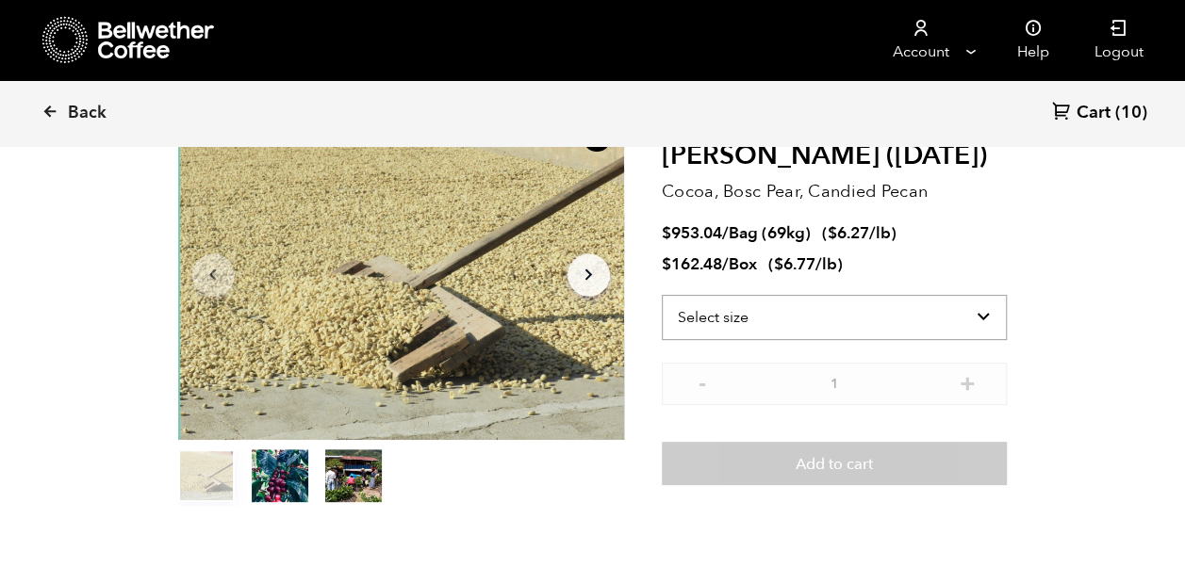
click at [976, 320] on select "Select size Bag (69kg) (152 lbs) Box (24 lbs)" at bounding box center [835, 317] width 346 height 45
select select "bag-2"
click at [662, 295] on select "Select size Bag (69kg) (152 lbs) Box (24 lbs)" at bounding box center [835, 317] width 346 height 45
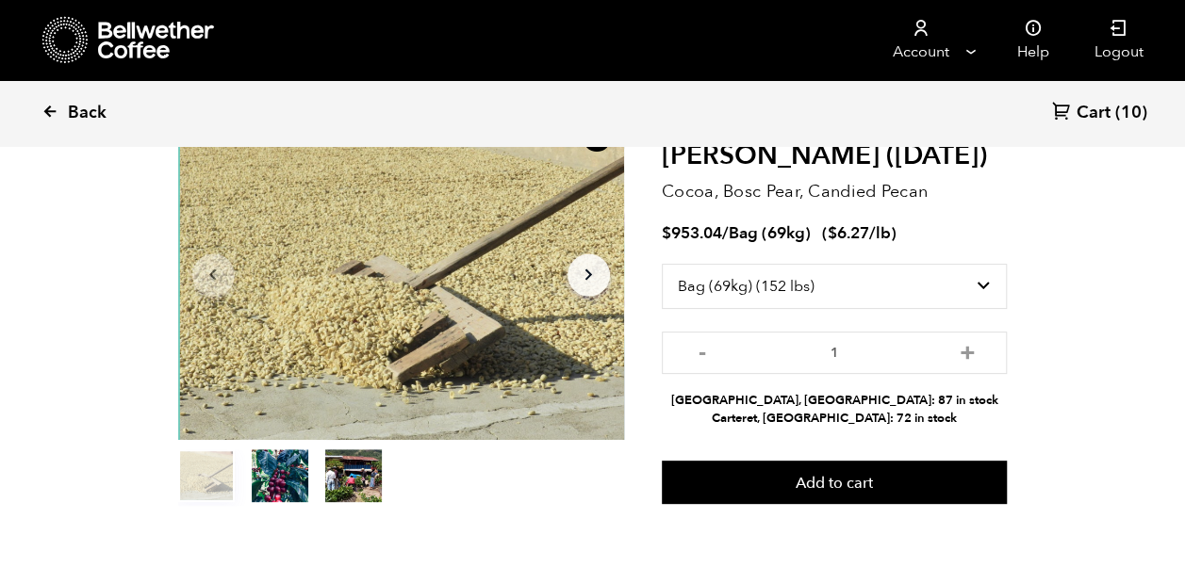
click at [53, 119] on icon at bounding box center [49, 111] width 17 height 17
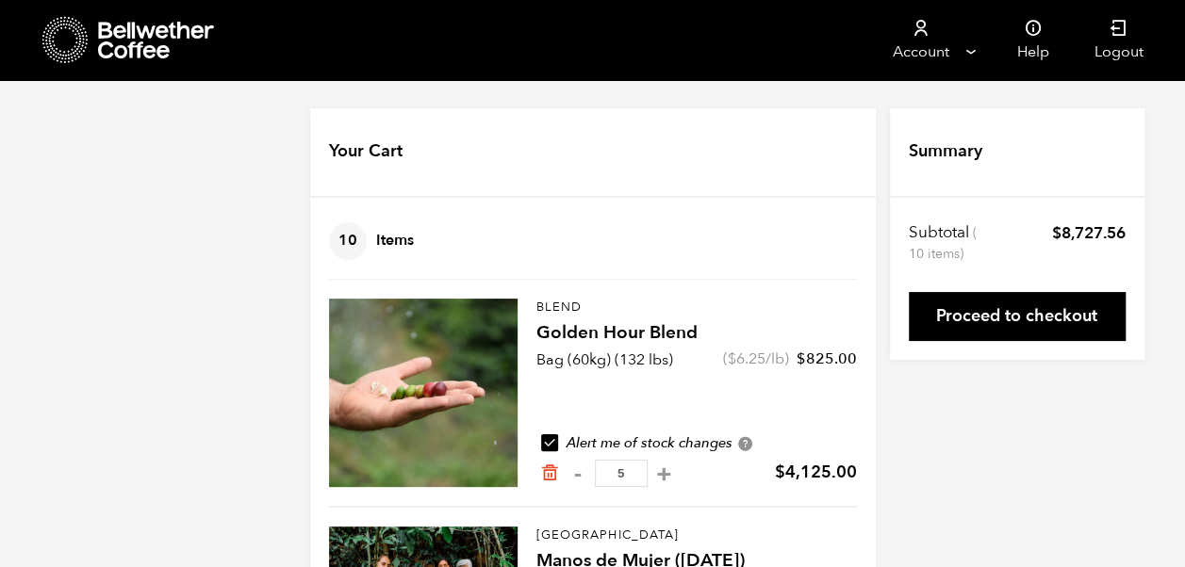
click at [444, 369] on div at bounding box center [423, 393] width 188 height 188
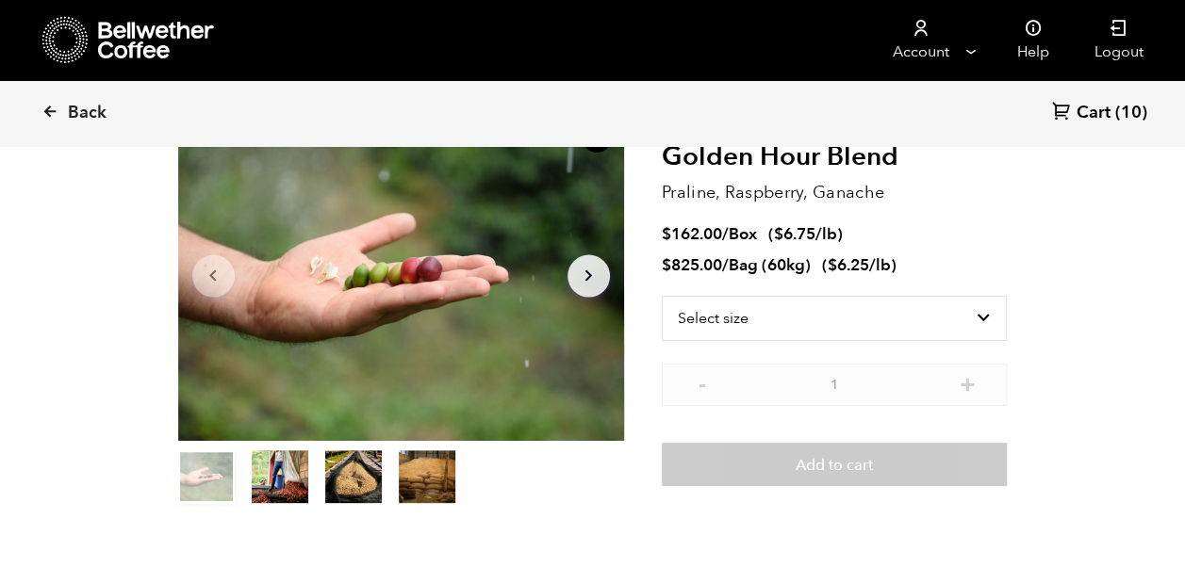
scroll to position [128, 0]
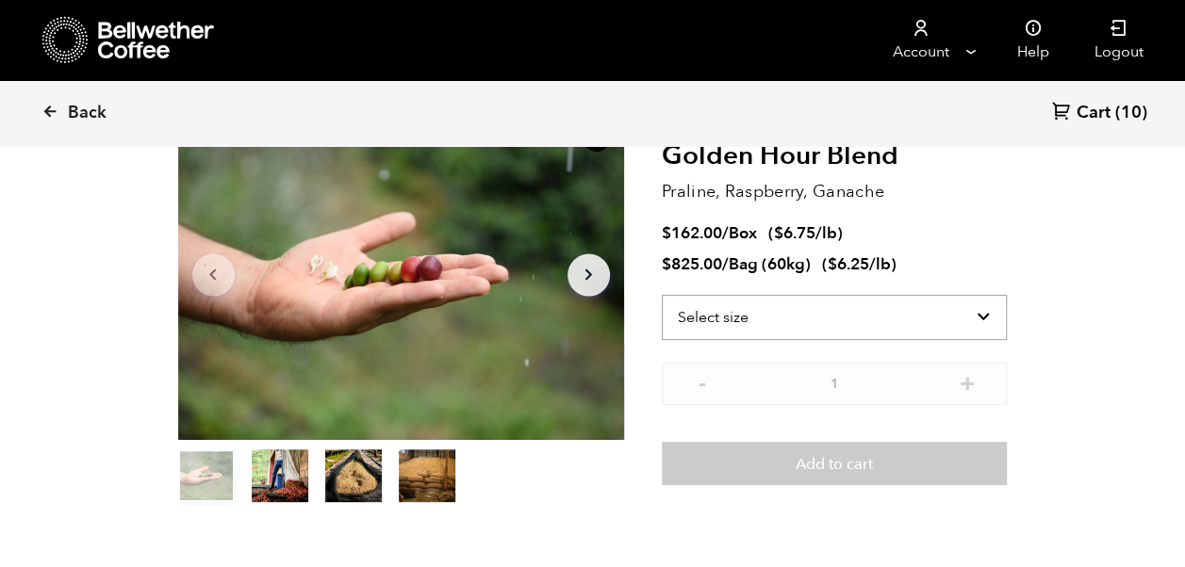
click at [982, 313] on select "Select size Bag (60kg) (132 lbs) Box (24 lbs)" at bounding box center [835, 317] width 346 height 45
select select "bag-3"
click at [662, 295] on select "Select size Bag (60kg) (132 lbs) Box (24 lbs)" at bounding box center [835, 317] width 346 height 45
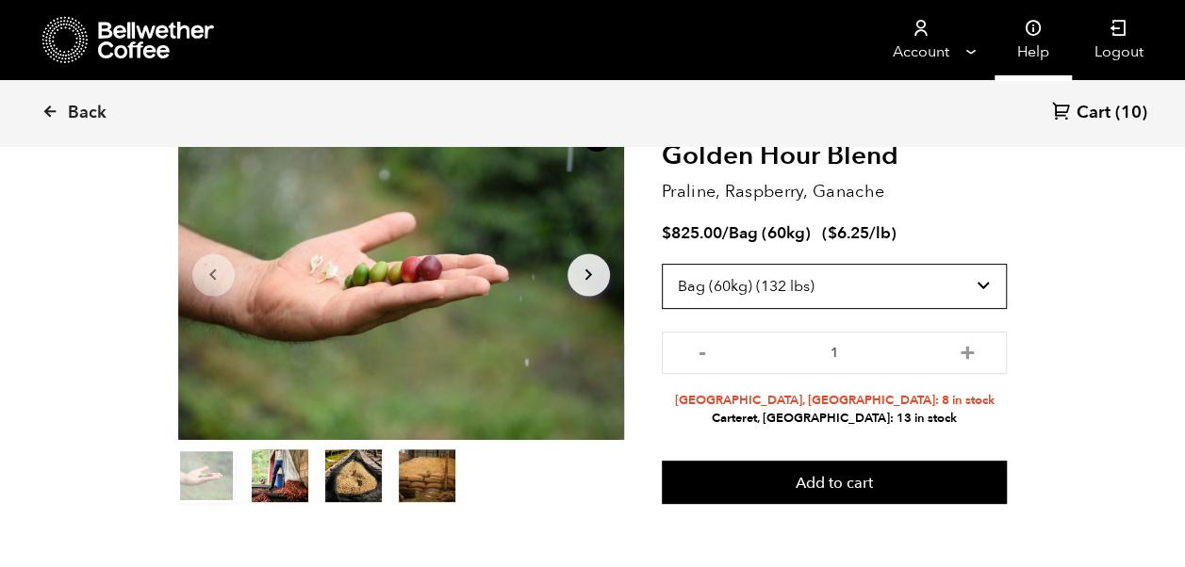
click at [1033, 41] on link "Help" at bounding box center [1032, 40] width 77 height 80
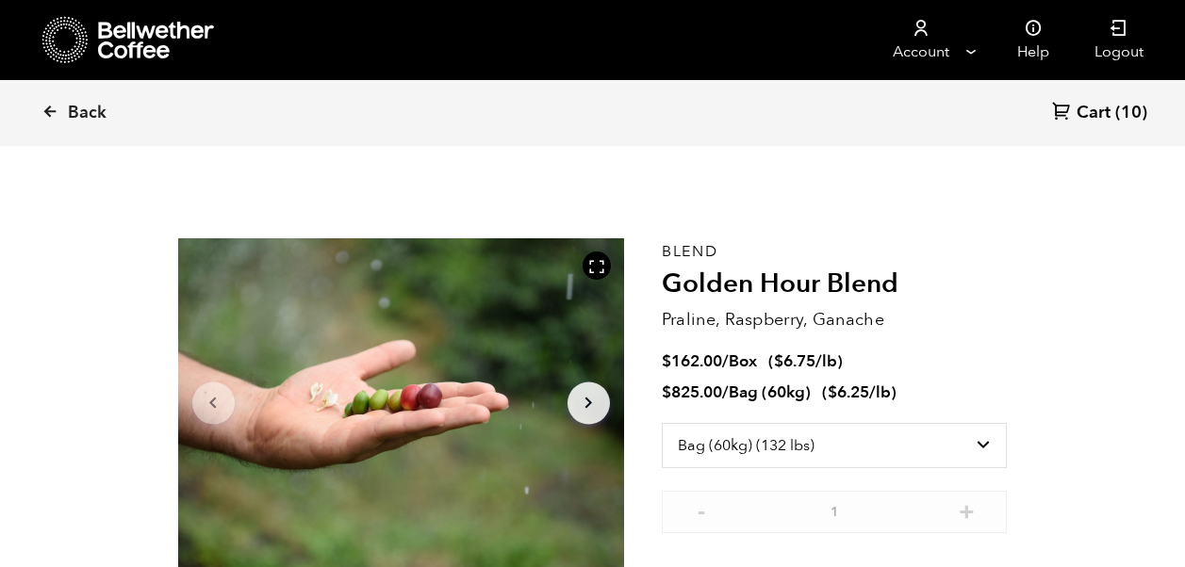
select select "bag-3"
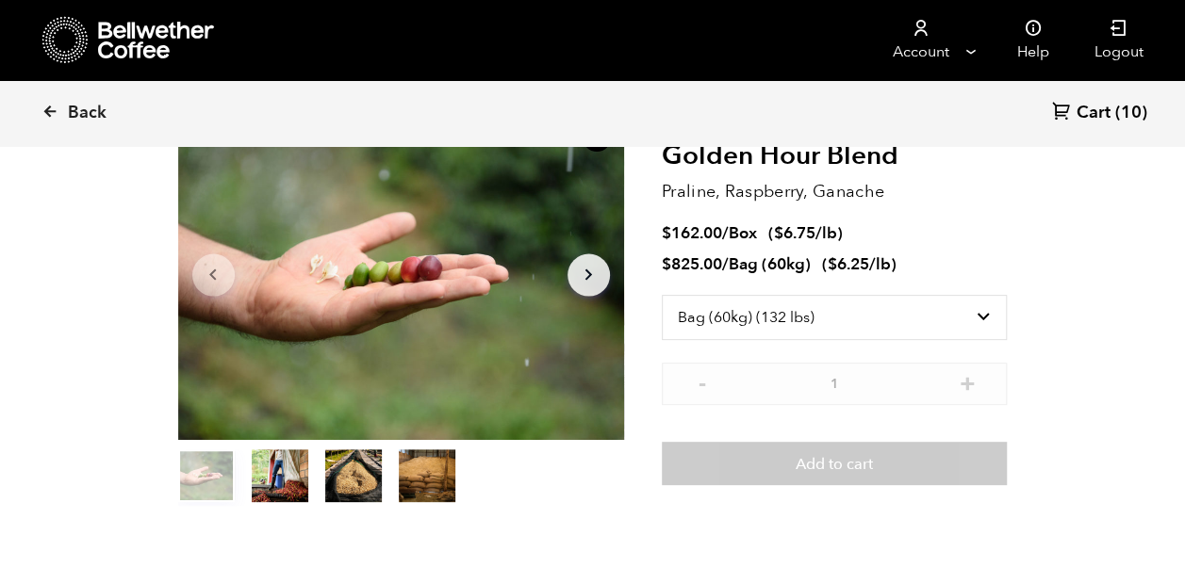
scroll to position [820, 807]
click at [53, 111] on icon at bounding box center [49, 111] width 17 height 17
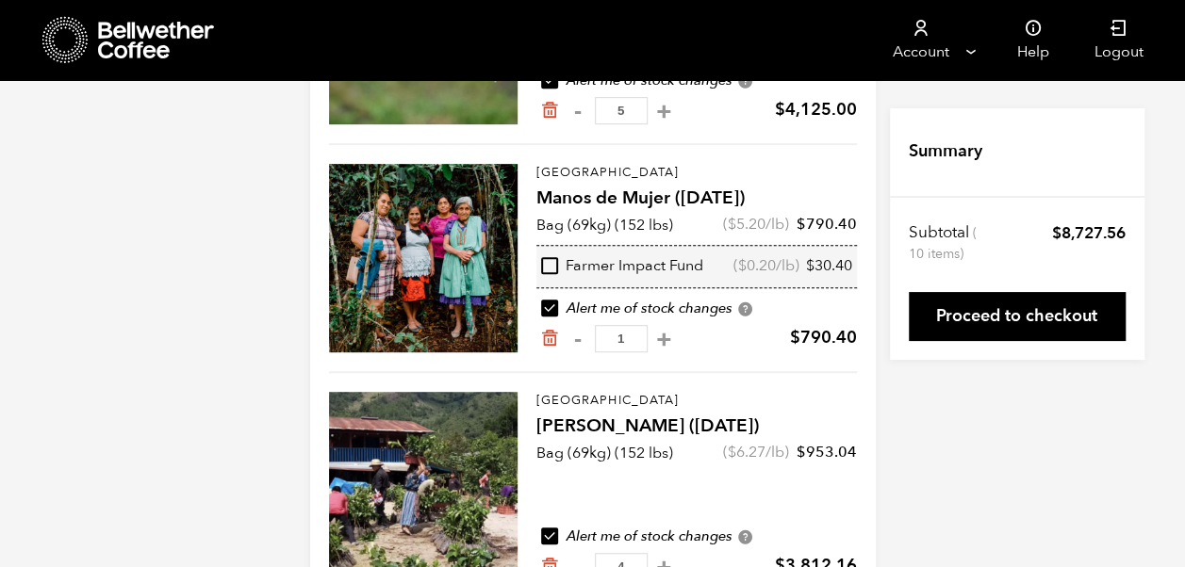
scroll to position [424, 0]
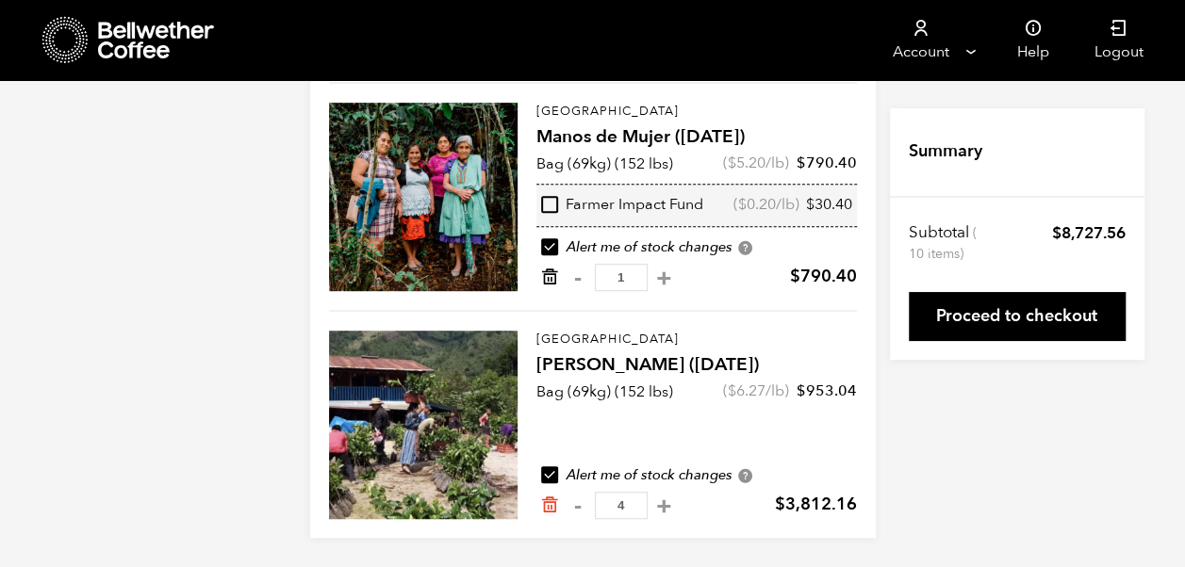
click at [551, 281] on icon "Remove from cart" at bounding box center [549, 277] width 19 height 19
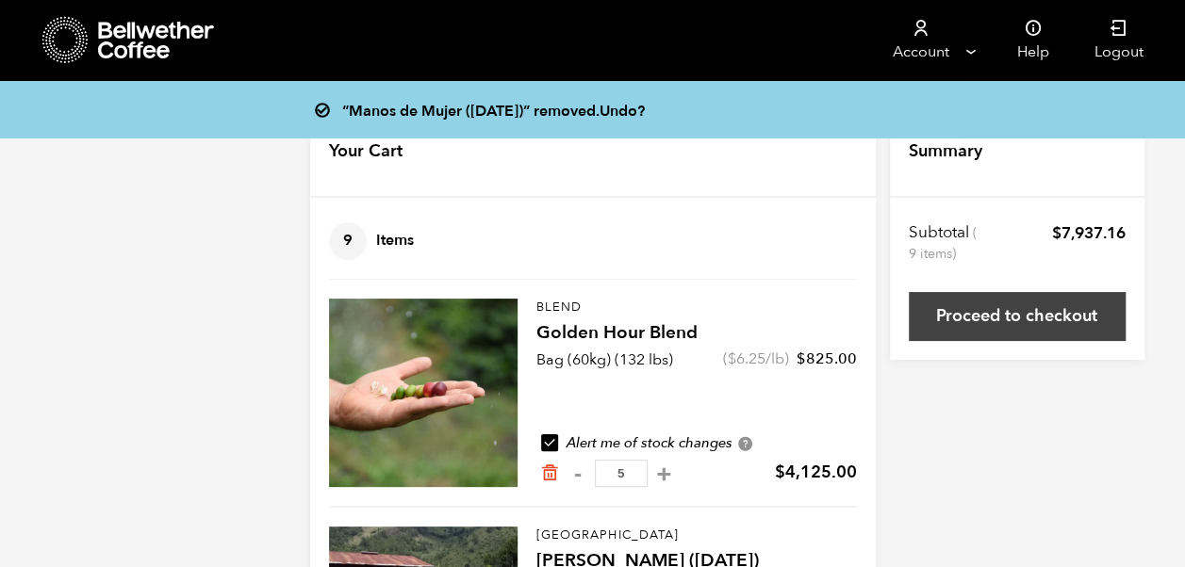
click at [1077, 310] on link "Proceed to checkout" at bounding box center [1016, 316] width 217 height 49
